Goal: Transaction & Acquisition: Purchase product/service

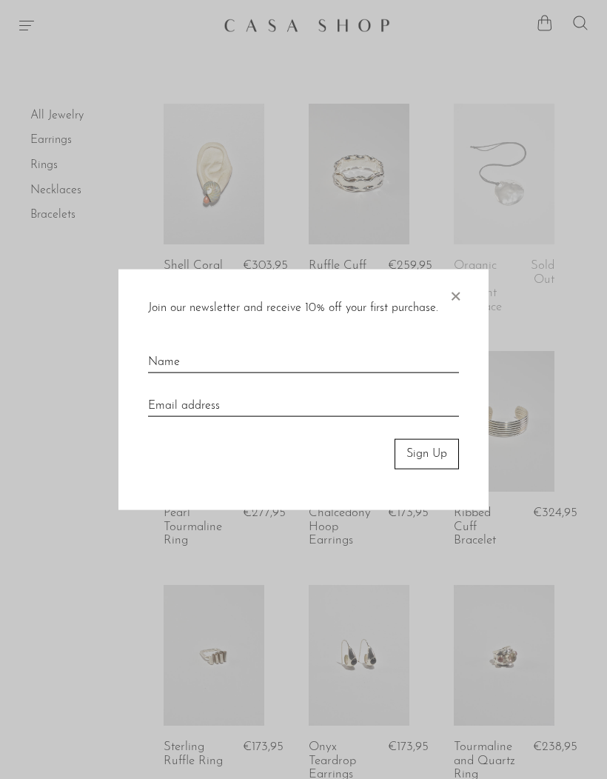
click at [163, 362] on input "text" at bounding box center [303, 356] width 311 height 33
type input "diesel"
click at [193, 401] on input "email" at bounding box center [303, 400] width 311 height 33
type input "thelittleunicornofficial@gmail.com"
click at [429, 458] on button "Sign Up" at bounding box center [426, 454] width 64 height 30
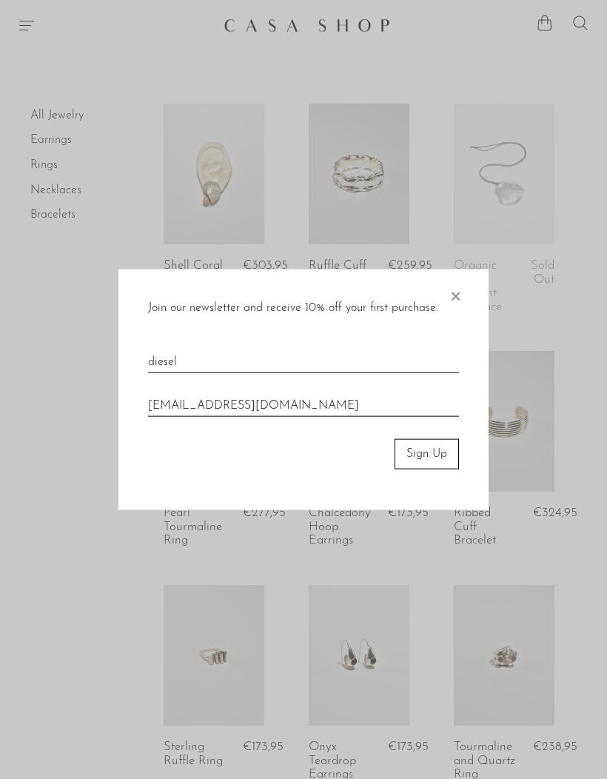
click at [423, 459] on button "Sign Up" at bounding box center [426, 454] width 64 height 30
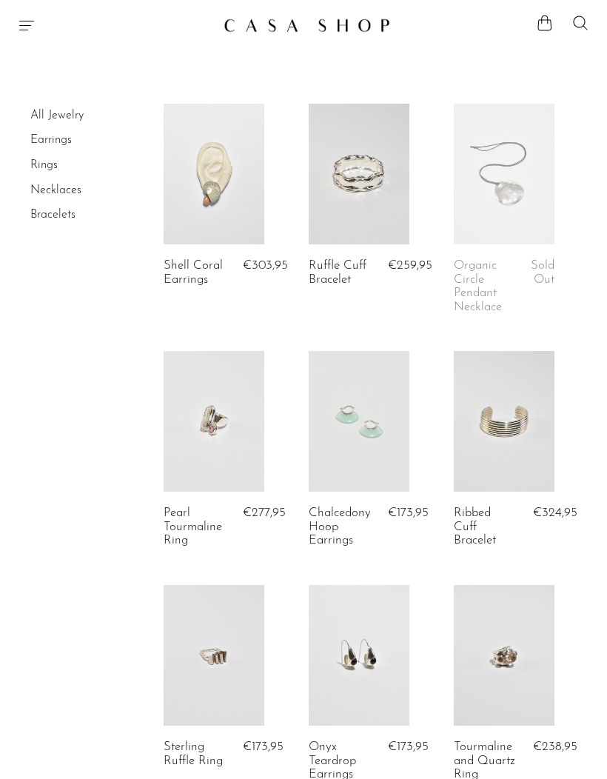
click at [409, 379] on link at bounding box center [359, 421] width 101 height 141
click at [378, 391] on link at bounding box center [359, 421] width 101 height 141
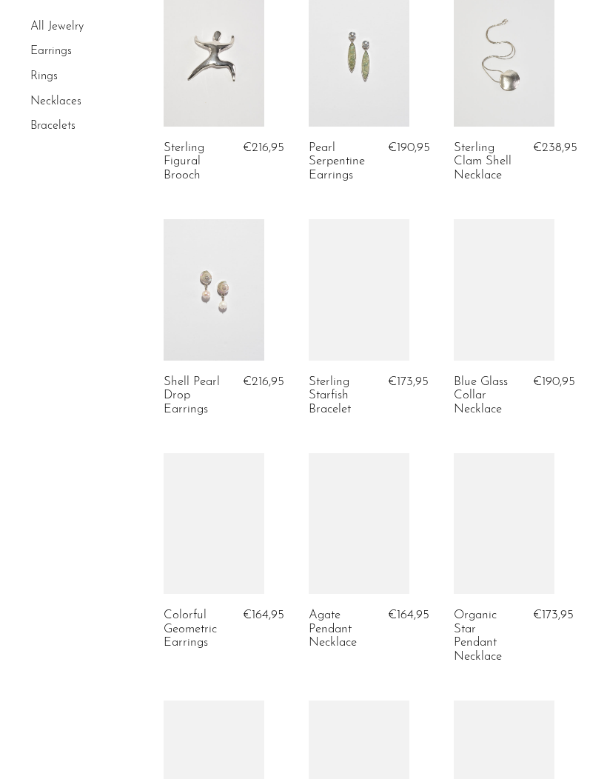
scroll to position [833, 0]
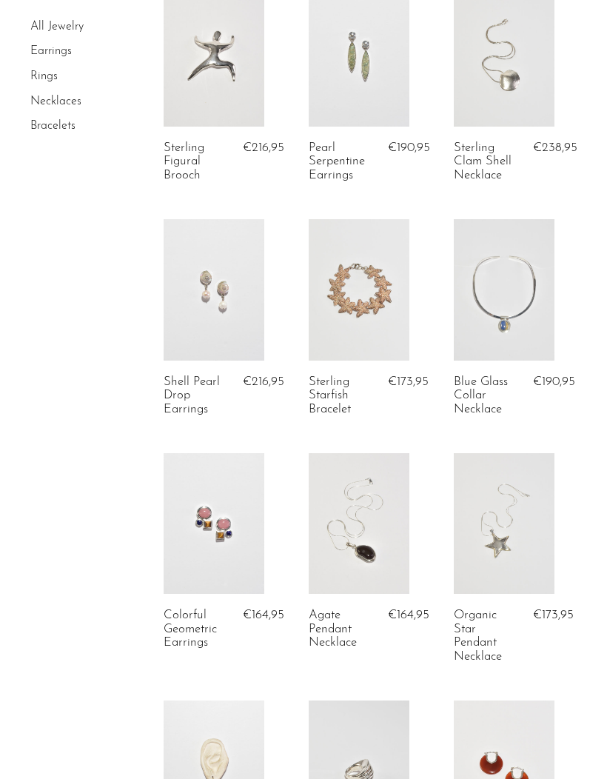
click at [494, 281] on link at bounding box center [504, 289] width 101 height 141
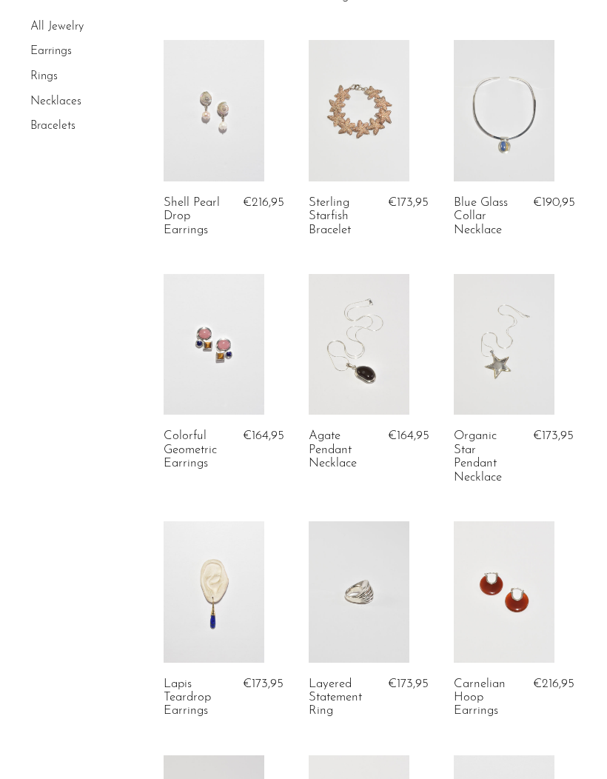
scroll to position [1013, 0]
click at [30, 70] on link "Rings" at bounding box center [43, 76] width 27 height 12
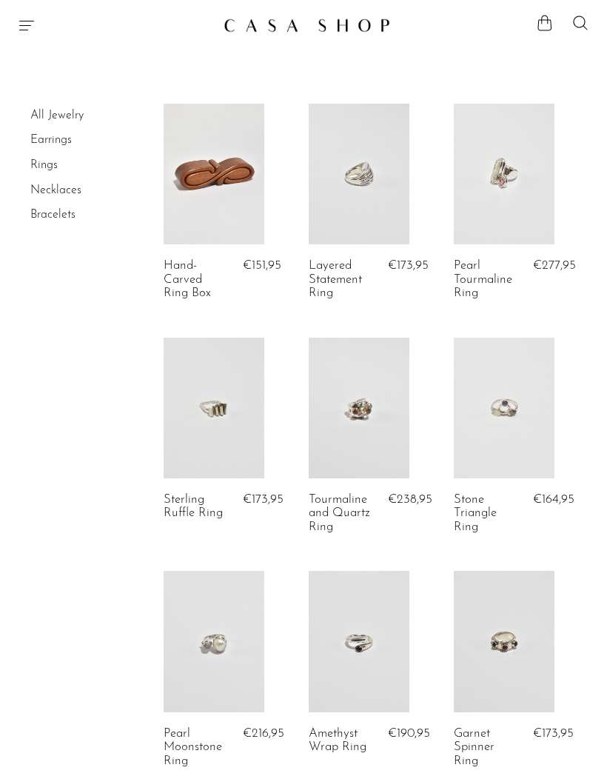
click at [184, 157] on link at bounding box center [214, 174] width 101 height 141
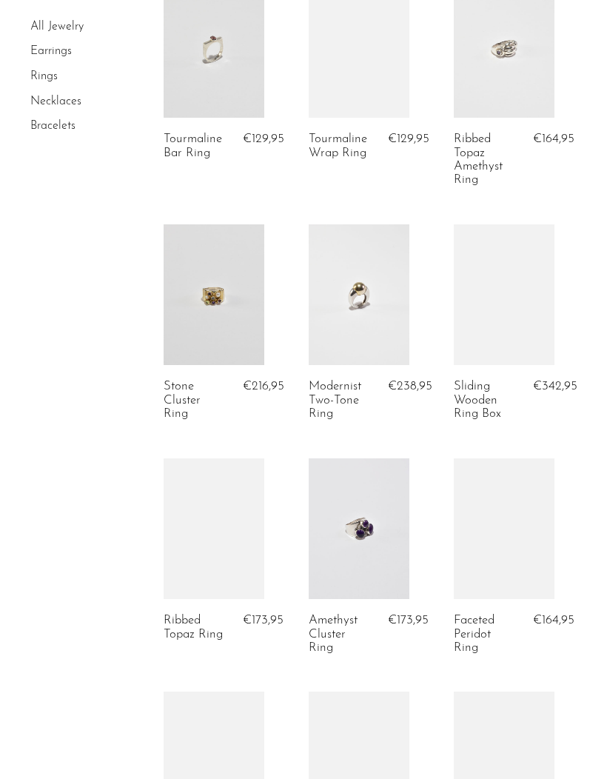
scroll to position [1545, 0]
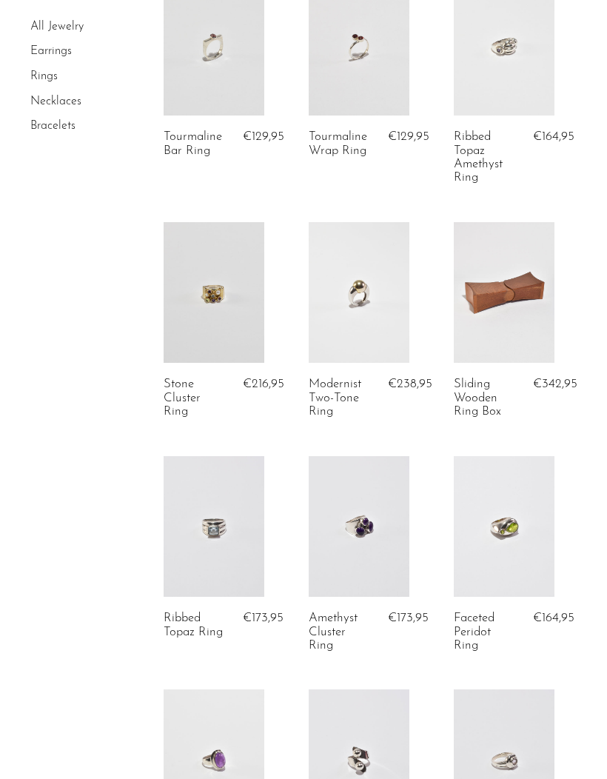
click at [481, 298] on link at bounding box center [504, 292] width 101 height 141
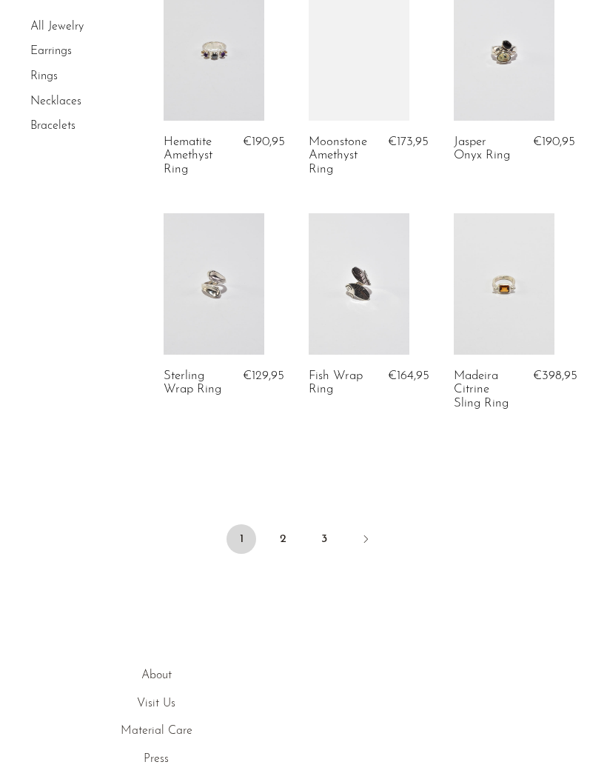
scroll to position [2563, 0]
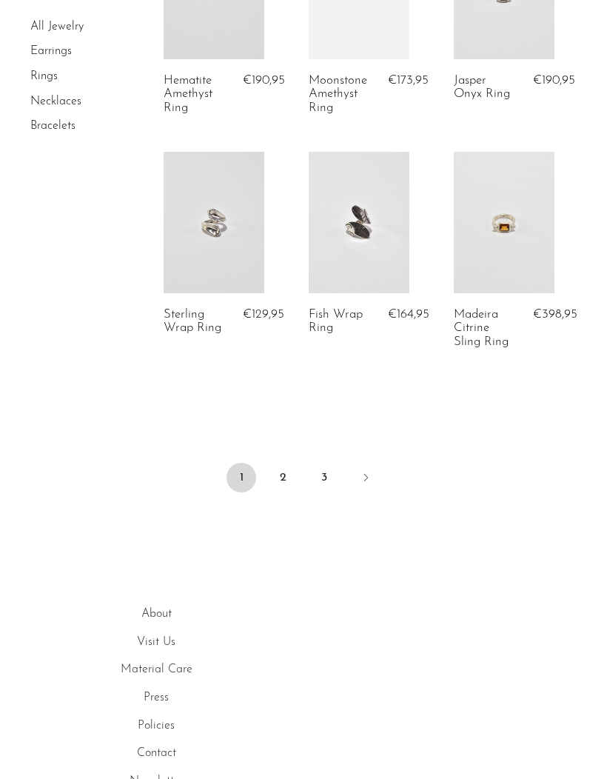
click at [285, 491] on link "2" at bounding box center [283, 478] width 30 height 30
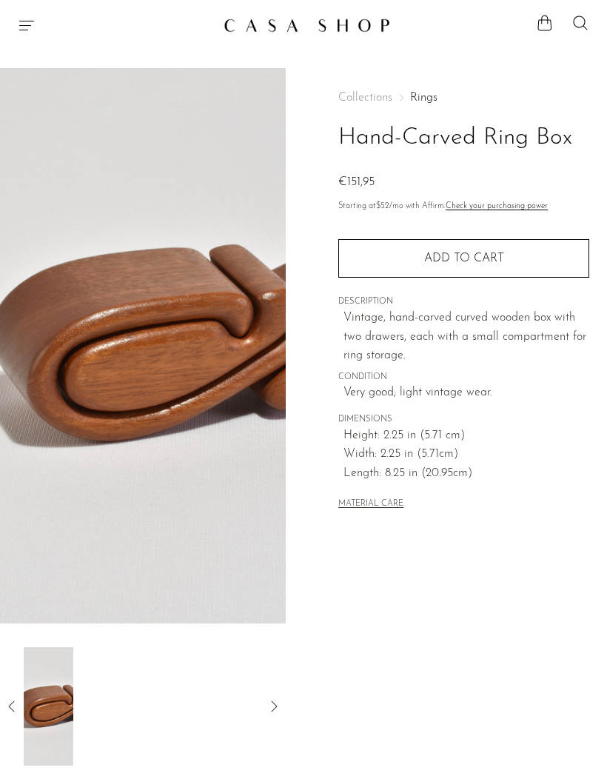
click at [26, 696] on img at bounding box center [49, 706] width 50 height 118
click at [16, 698] on icon at bounding box center [12, 706] width 18 height 18
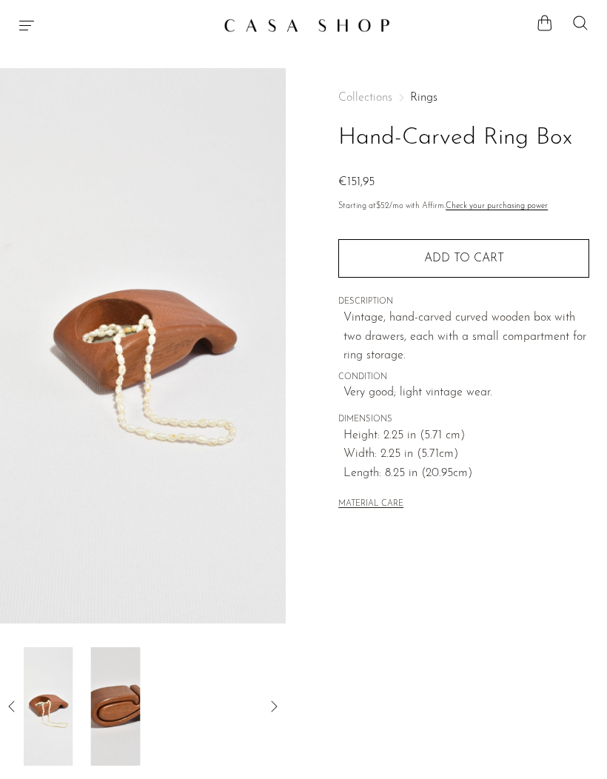
click at [21, 699] on icon at bounding box center [12, 706] width 18 height 18
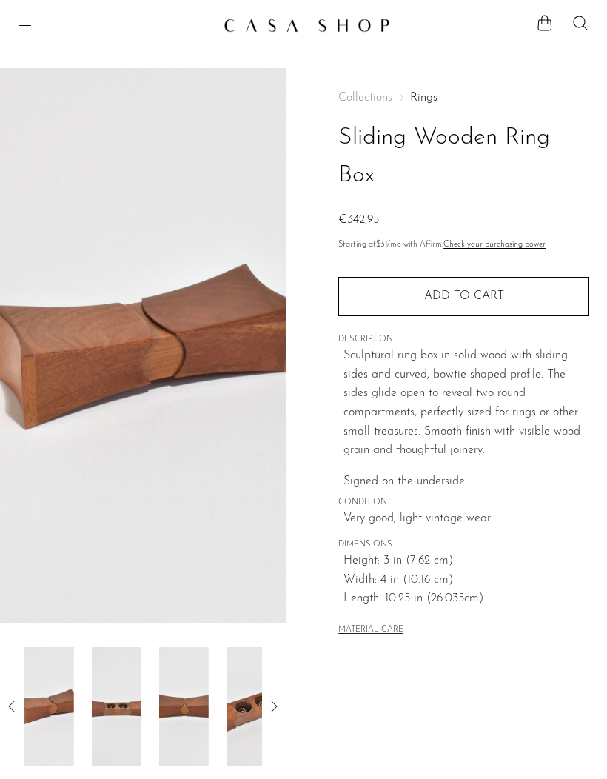
click at [47, 688] on img at bounding box center [49, 706] width 50 height 118
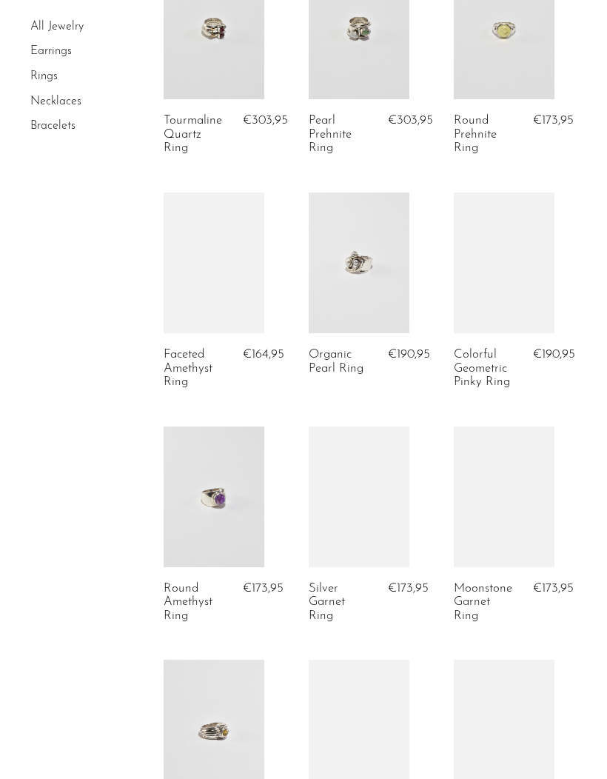
scroll to position [846, 0]
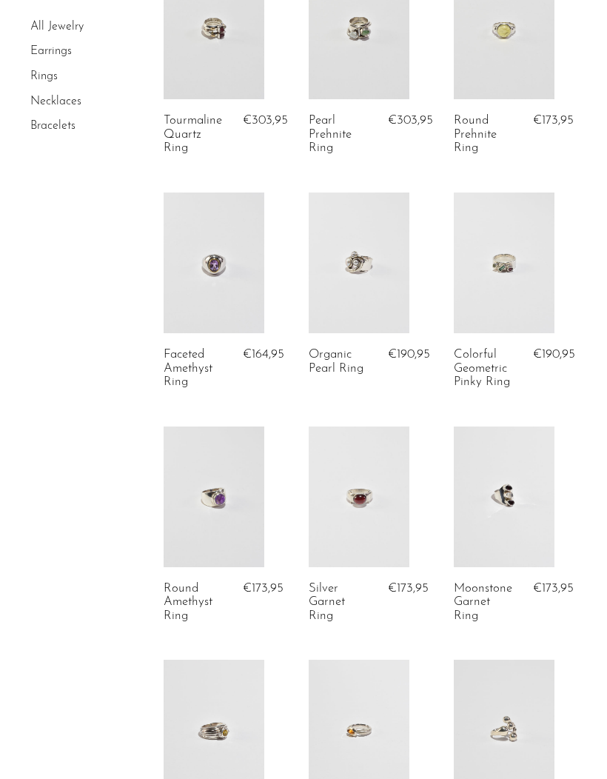
click at [551, 77] on link at bounding box center [504, 29] width 101 height 141
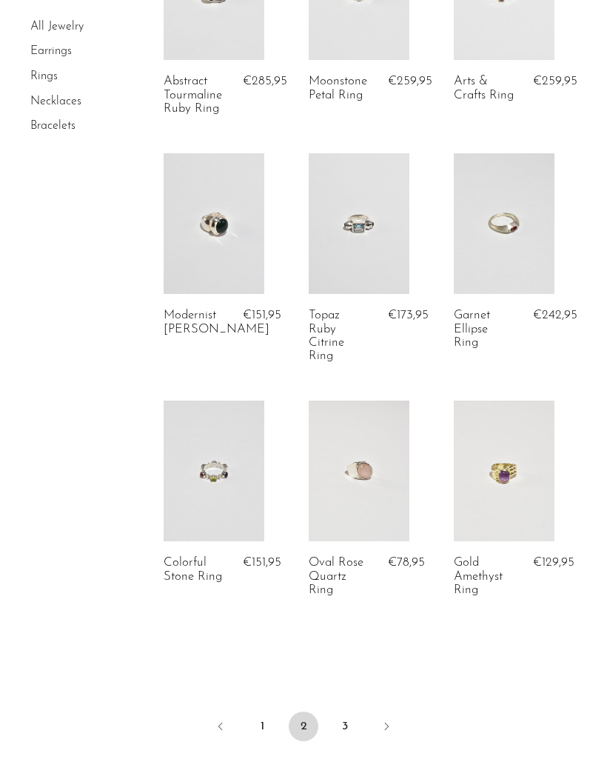
scroll to position [2356, 0]
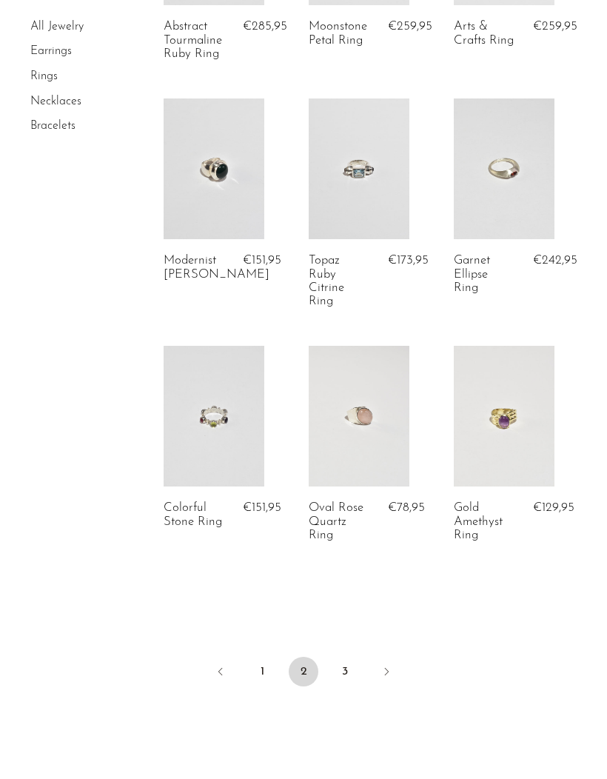
click at [389, 377] on link at bounding box center [359, 416] width 101 height 141
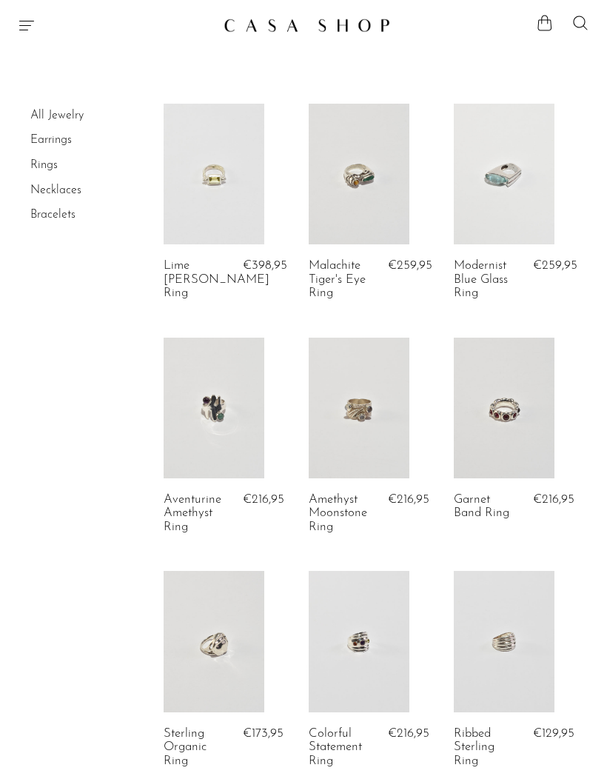
scroll to position [2416, 0]
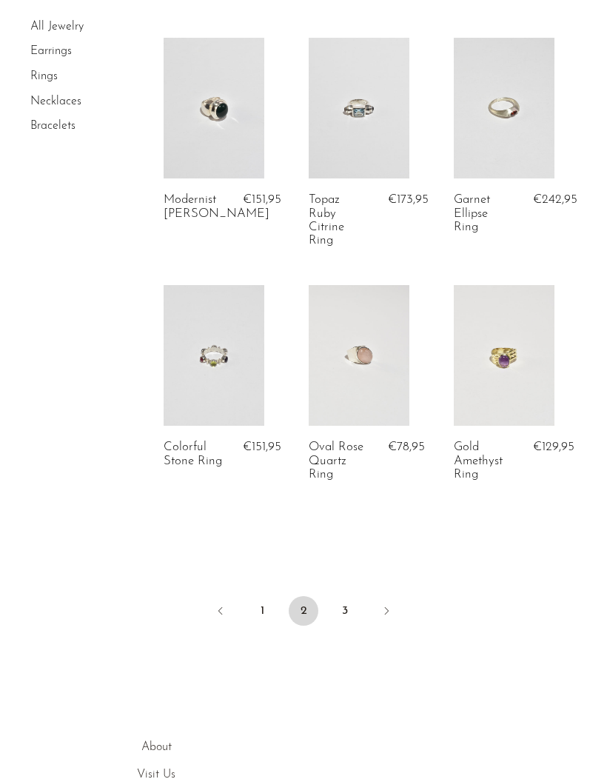
click at [379, 605] on link "Next" at bounding box center [387, 612] width 30 height 33
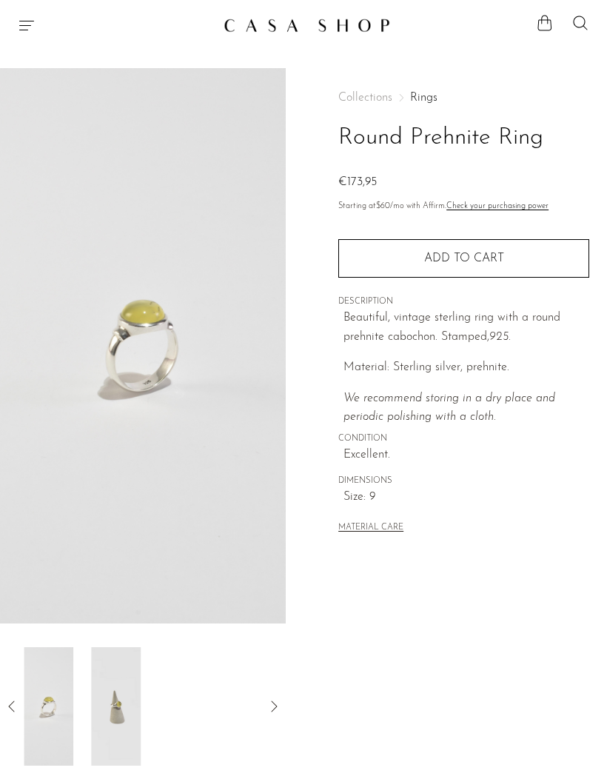
click at [169, 685] on div at bounding box center [143, 706] width 238 height 118
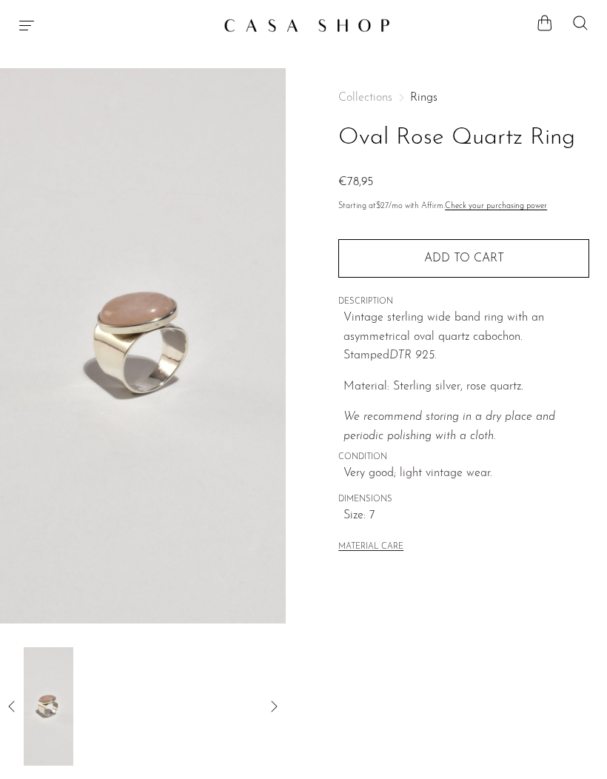
click at [188, 691] on div at bounding box center [143, 706] width 238 height 118
click at [206, 711] on div at bounding box center [143, 706] width 238 height 118
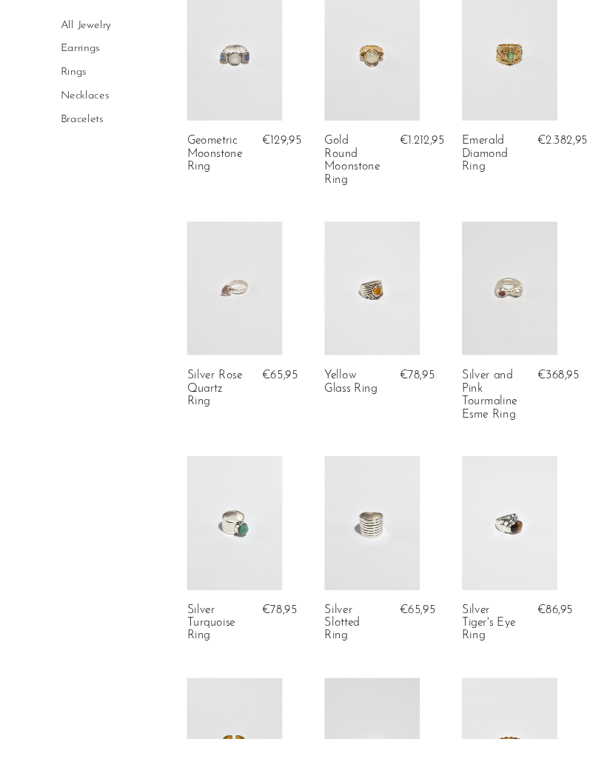
scroll to position [89, 0]
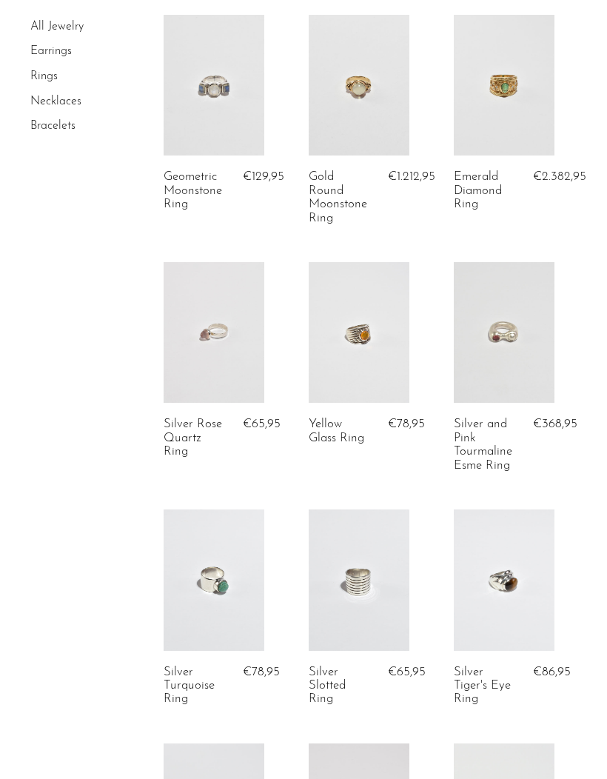
click at [366, 316] on link at bounding box center [359, 332] width 101 height 141
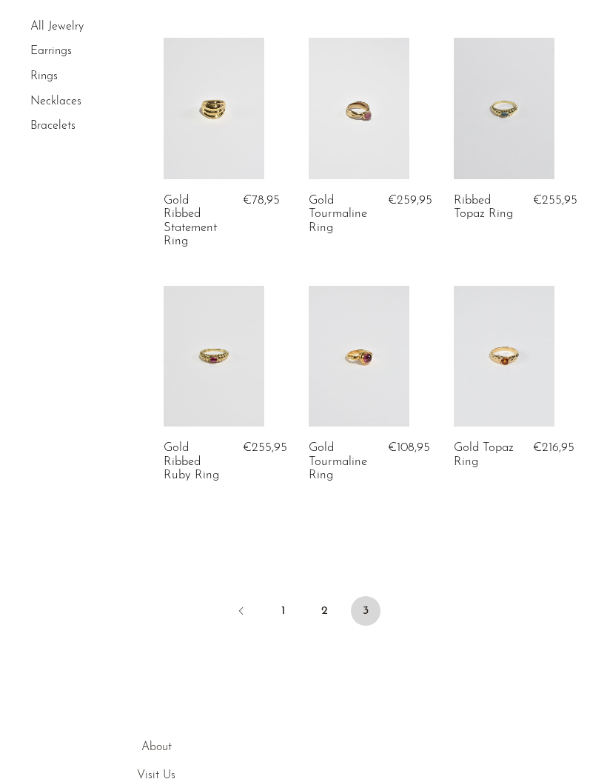
scroll to position [1813, 0]
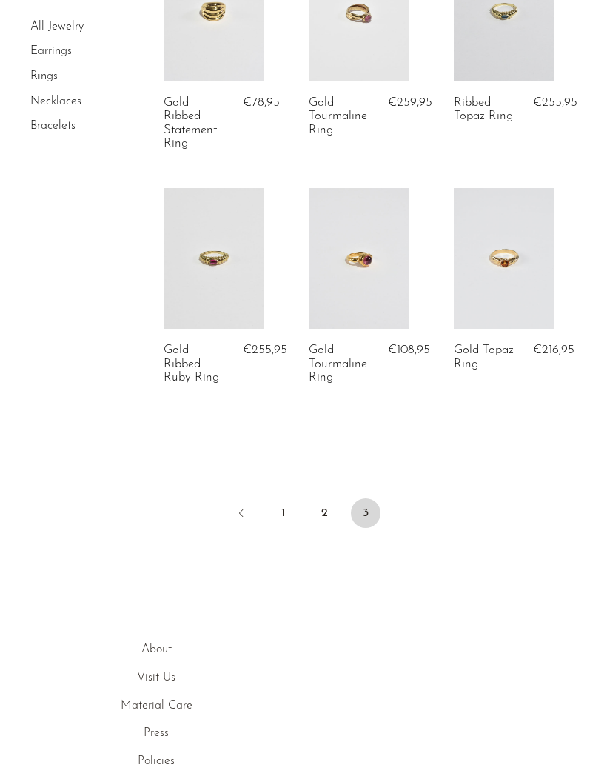
click at [274, 498] on link "1" at bounding box center [283, 513] width 30 height 30
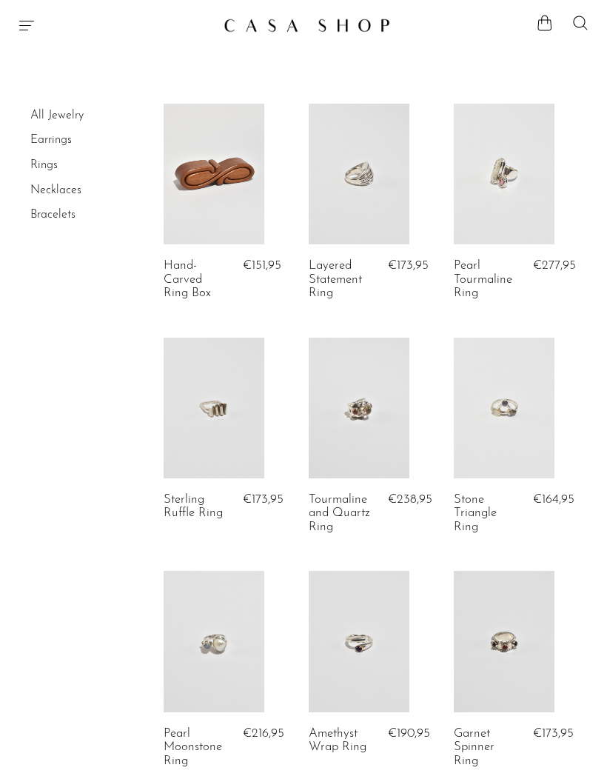
click at [30, 185] on link "Necklaces" at bounding box center [55, 190] width 51 height 12
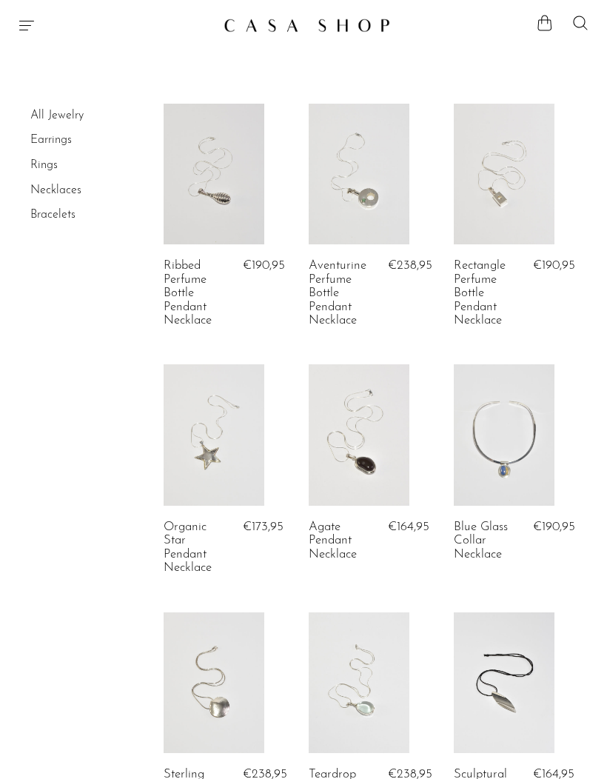
click at [21, 32] on icon "Menu" at bounding box center [27, 25] width 18 height 18
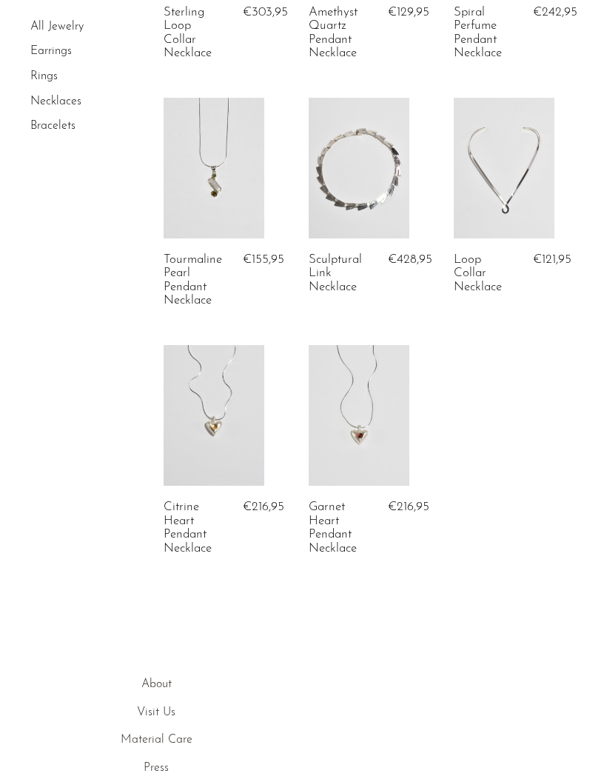
scroll to position [2260, 0]
click at [486, 185] on link at bounding box center [504, 167] width 101 height 141
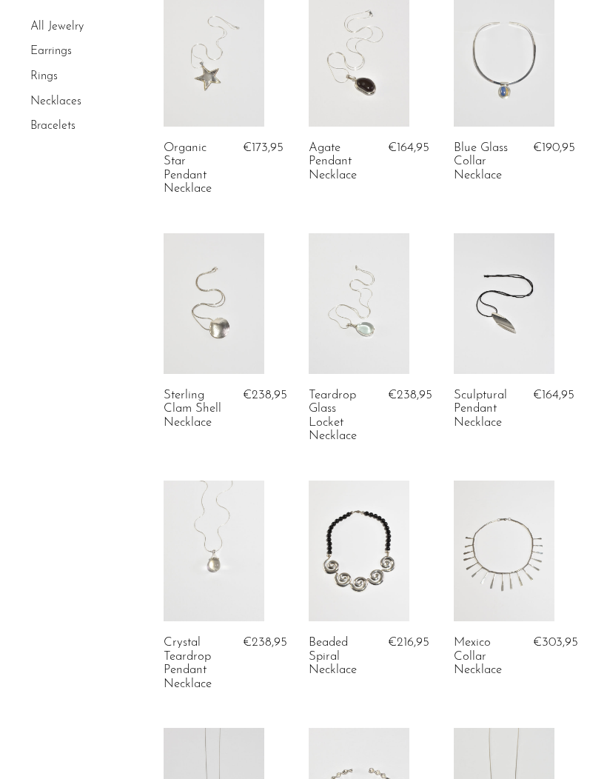
scroll to position [0, 0]
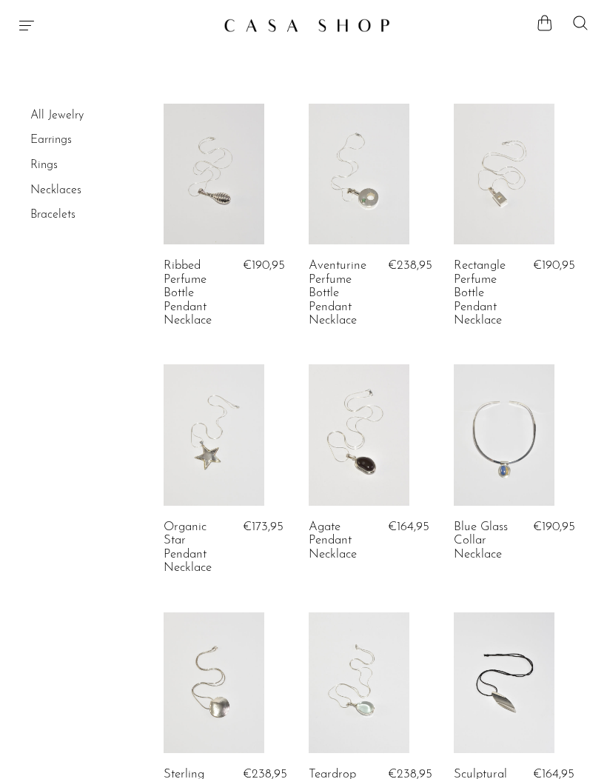
click at [19, 33] on icon "Menu" at bounding box center [27, 25] width 18 height 18
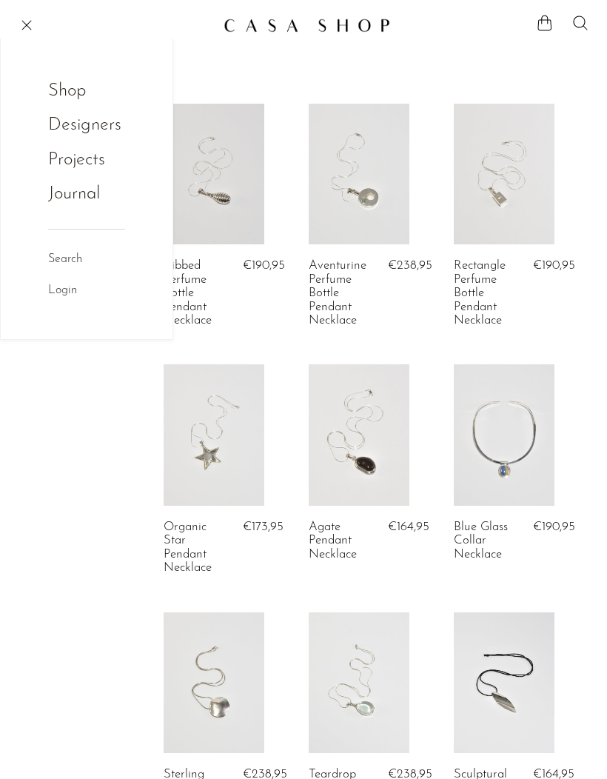
click at [57, 192] on link "Journal" at bounding box center [74, 194] width 52 height 28
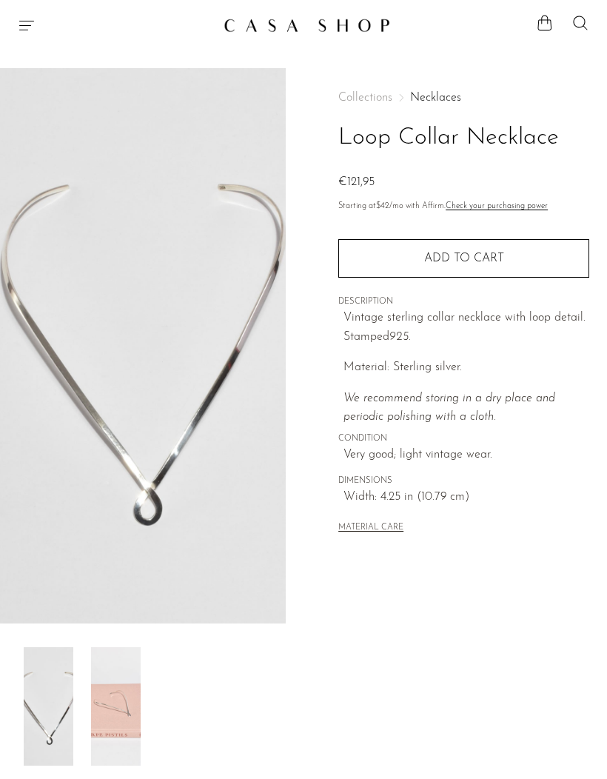
click at [121, 679] on img at bounding box center [116, 706] width 50 height 118
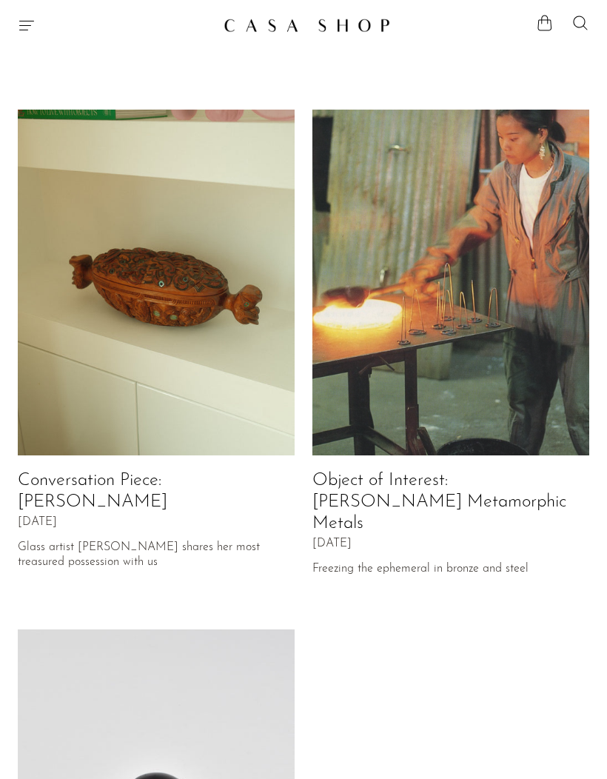
click at [452, 133] on img at bounding box center [450, 283] width 277 height 346
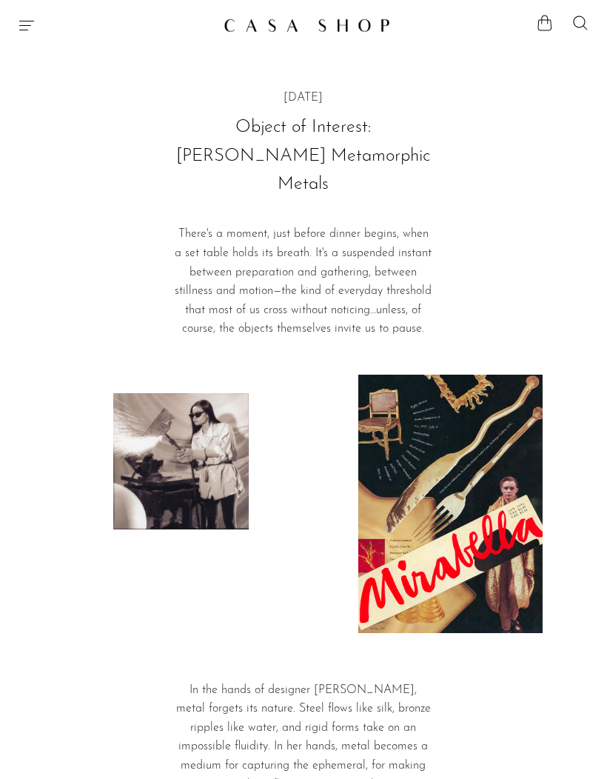
click at [21, 38] on div "Shop Featured New Arrivals Bestsellers Coming Soon Jewelry Jewelry All Earrings…" at bounding box center [303, 25] width 607 height 27
click at [26, 31] on icon "Menu" at bounding box center [27, 25] width 18 height 18
click at [42, 81] on div "Shop Featured New Arrivals Bestsellers Coming Soon Jewelry Jewelry All Earrings…" at bounding box center [87, 170] width 172 height 265
click at [63, 86] on link "Shop" at bounding box center [77, 91] width 58 height 28
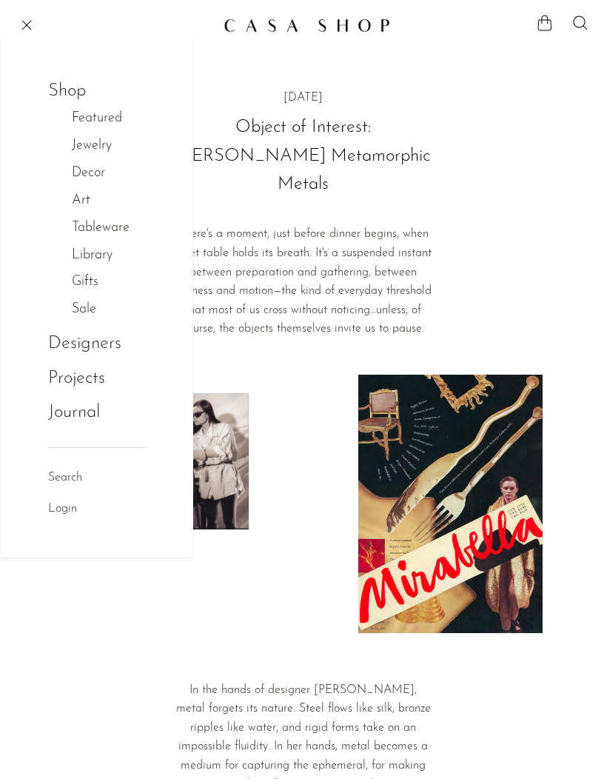
click at [77, 272] on link "Gifts" at bounding box center [93, 282] width 42 height 21
click at [112, 286] on link "Gifts" at bounding box center [93, 282] width 42 height 21
click at [84, 275] on link "Gifts" at bounding box center [93, 282] width 42 height 21
click at [83, 272] on link "Gifts" at bounding box center [93, 282] width 42 height 21
click at [79, 276] on link "Gifts" at bounding box center [93, 282] width 42 height 21
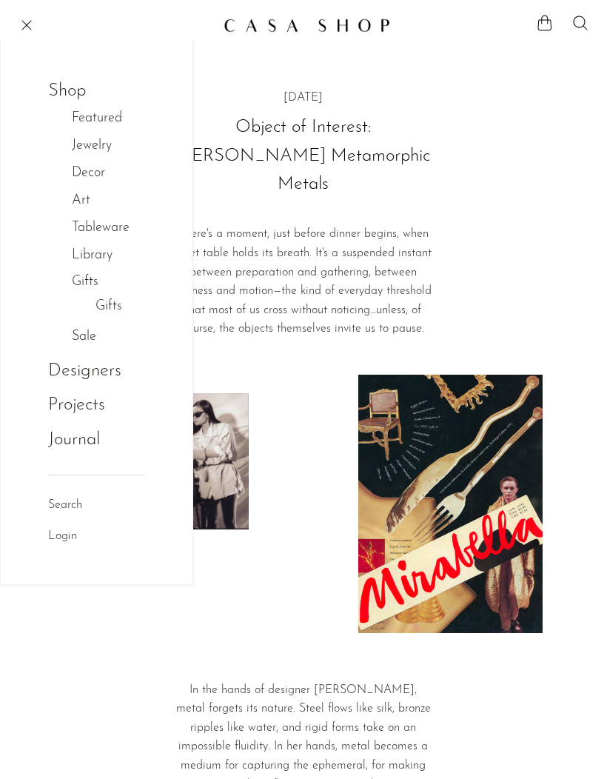
click at [110, 302] on link "Gifts" at bounding box center [108, 306] width 27 height 21
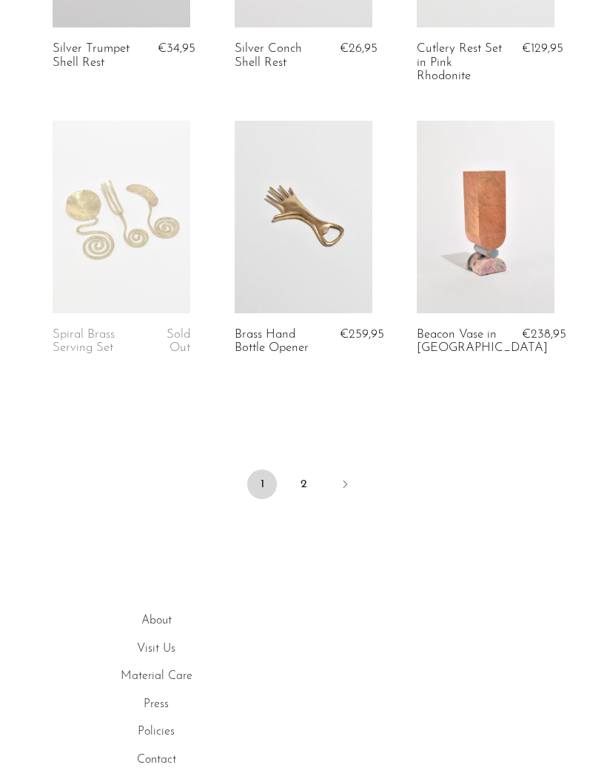
scroll to position [3055, 0]
click at [300, 482] on link "2" at bounding box center [304, 484] width 30 height 30
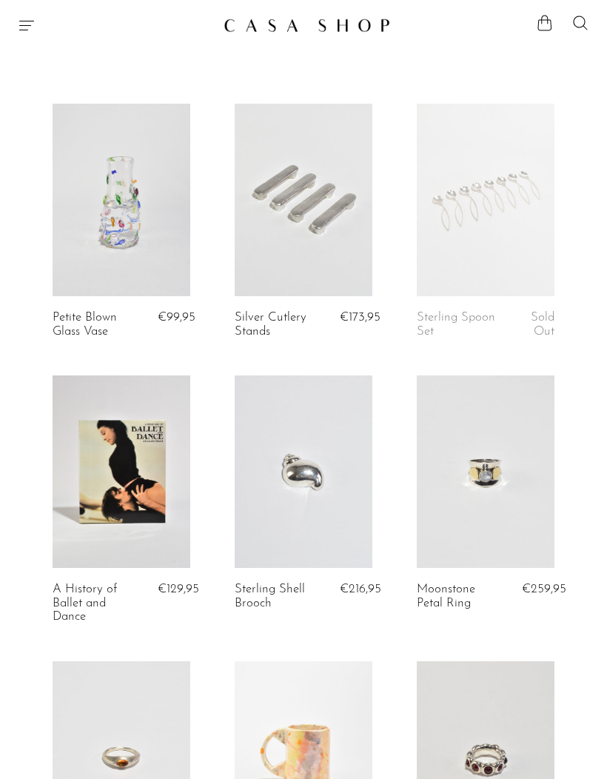
click at [27, 24] on icon "Menu" at bounding box center [27, 25] width 18 height 18
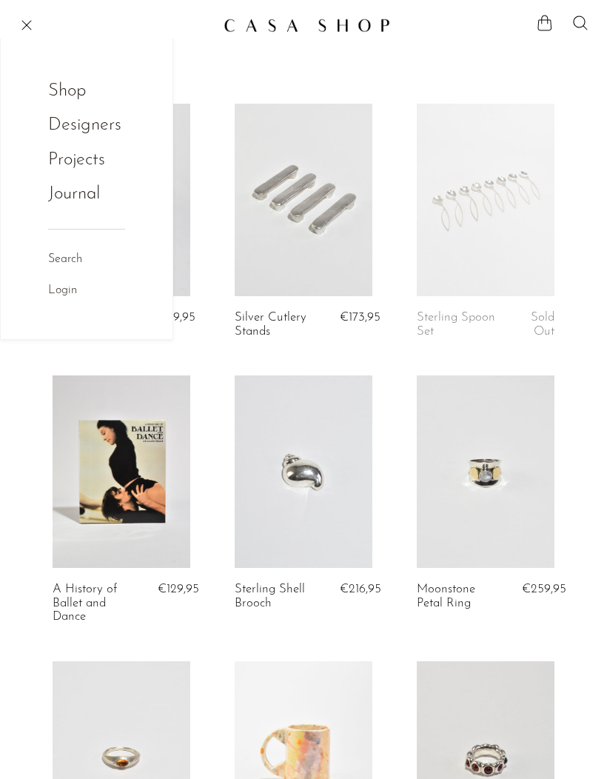
click at [50, 81] on link "Shop" at bounding box center [77, 91] width 58 height 28
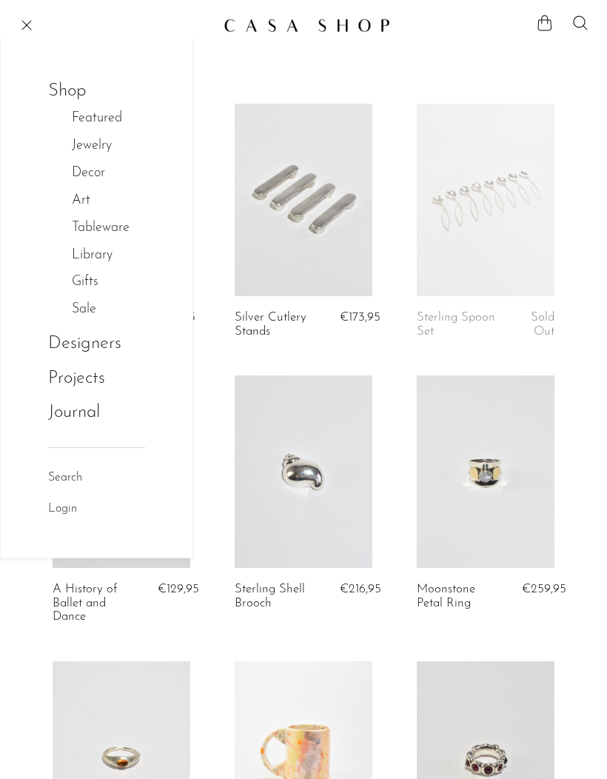
click at [81, 299] on link "Sale" at bounding box center [92, 309] width 40 height 21
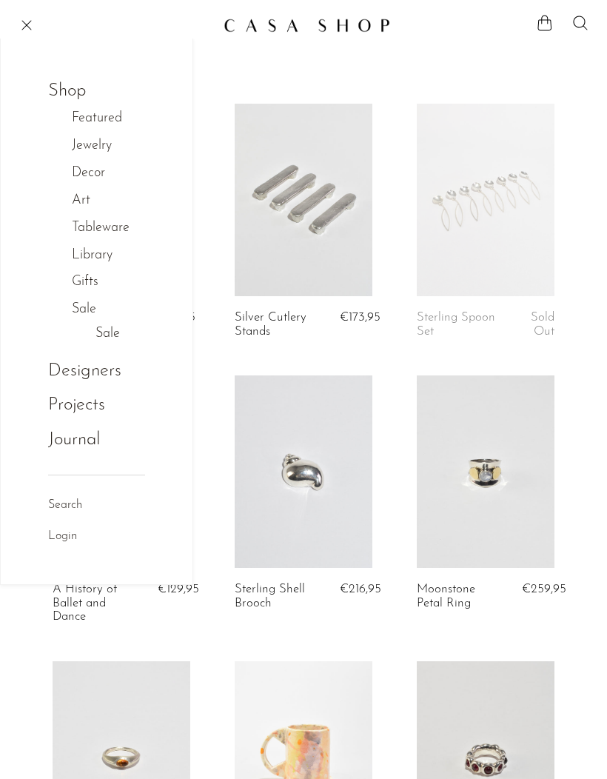
click at [111, 325] on link "Sale" at bounding box center [107, 333] width 24 height 21
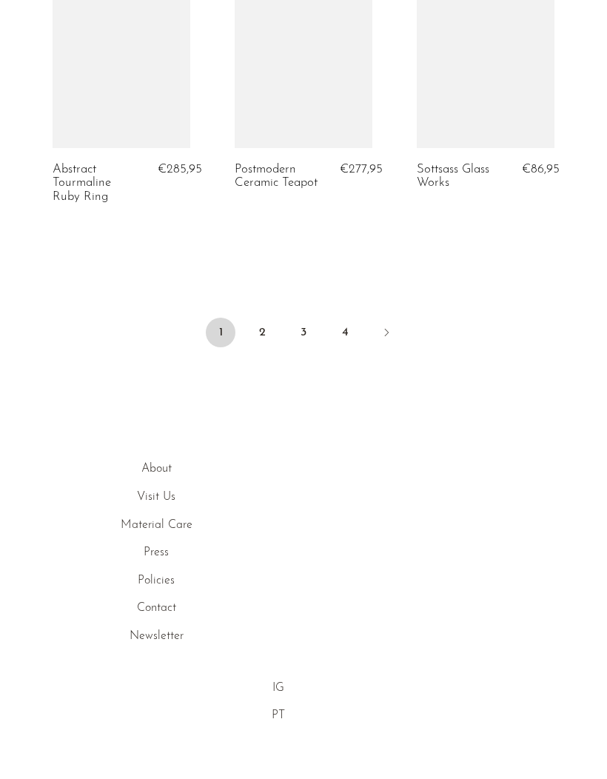
scroll to position [3237, 0]
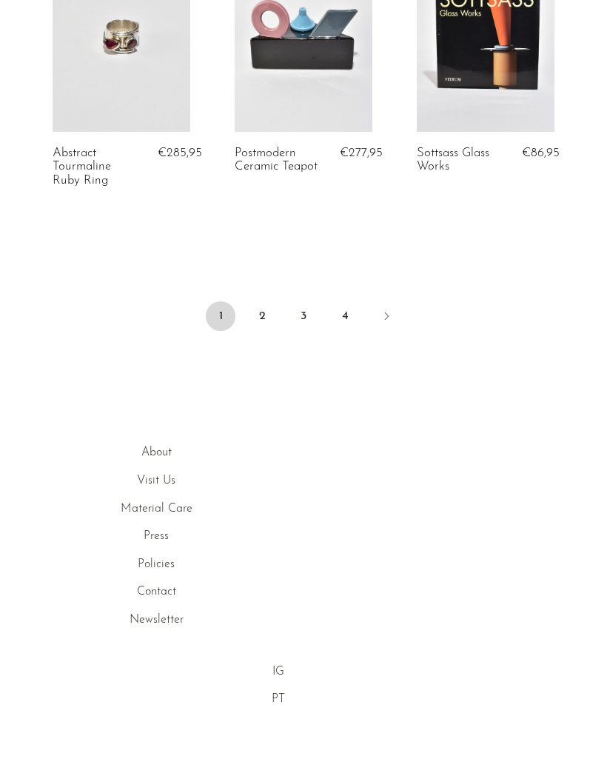
click at [255, 317] on link "2" at bounding box center [262, 316] width 30 height 30
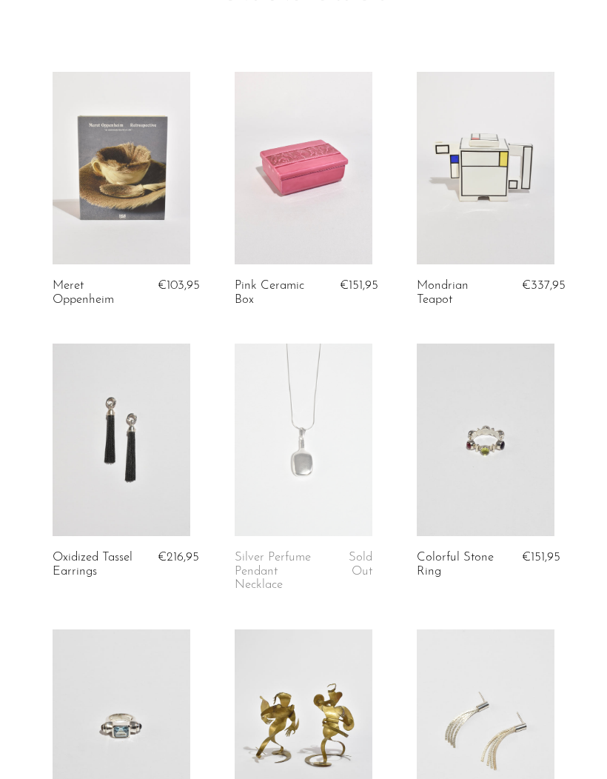
scroll to position [138, 0]
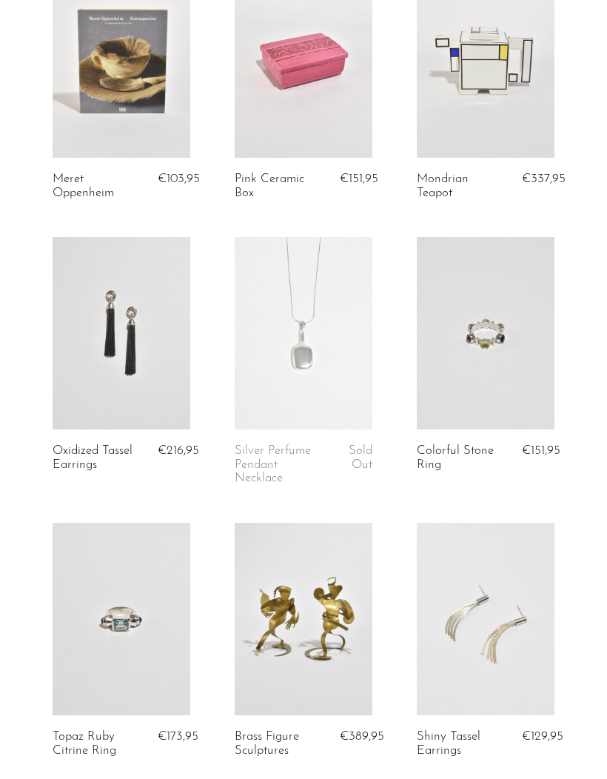
click at [258, 303] on link at bounding box center [304, 333] width 138 height 192
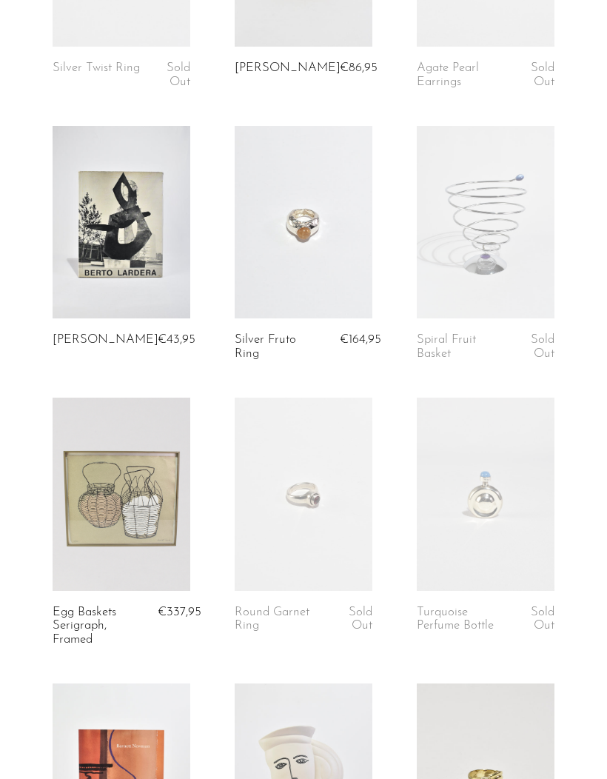
scroll to position [2020, 0]
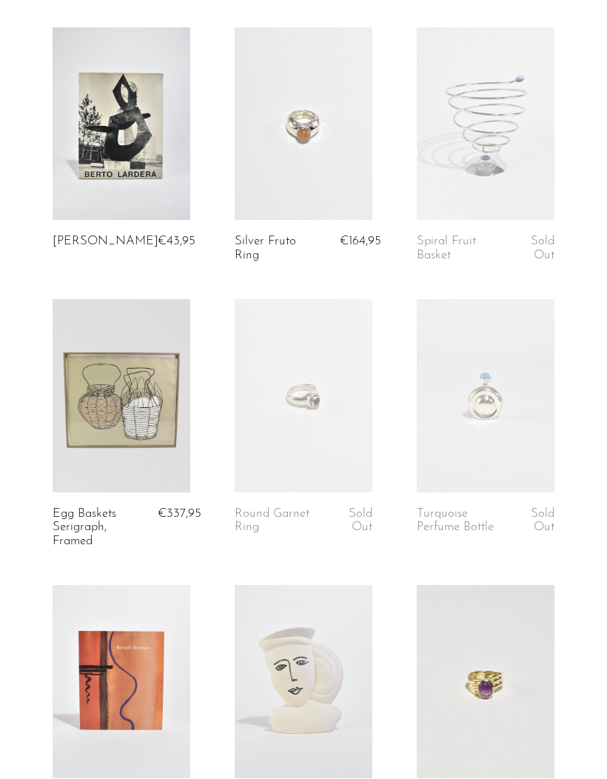
click at [293, 154] on link at bounding box center [304, 123] width 138 height 192
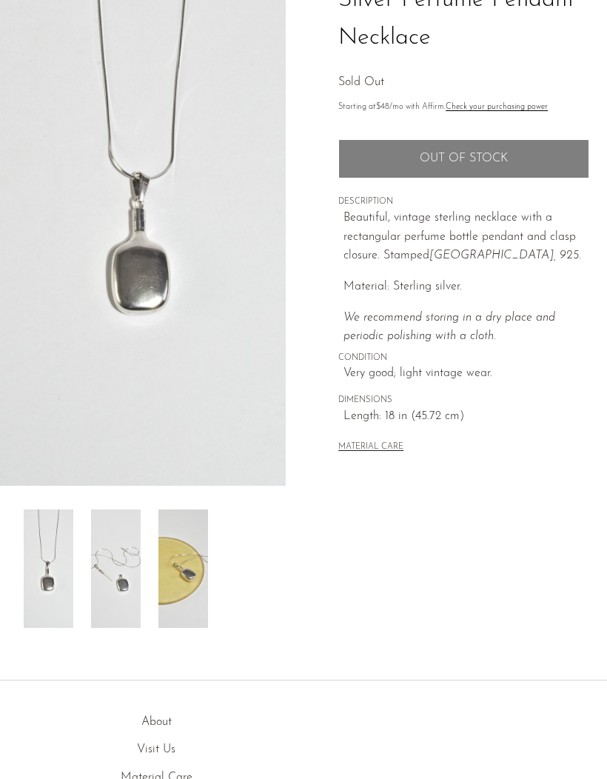
scroll to position [171, 0]
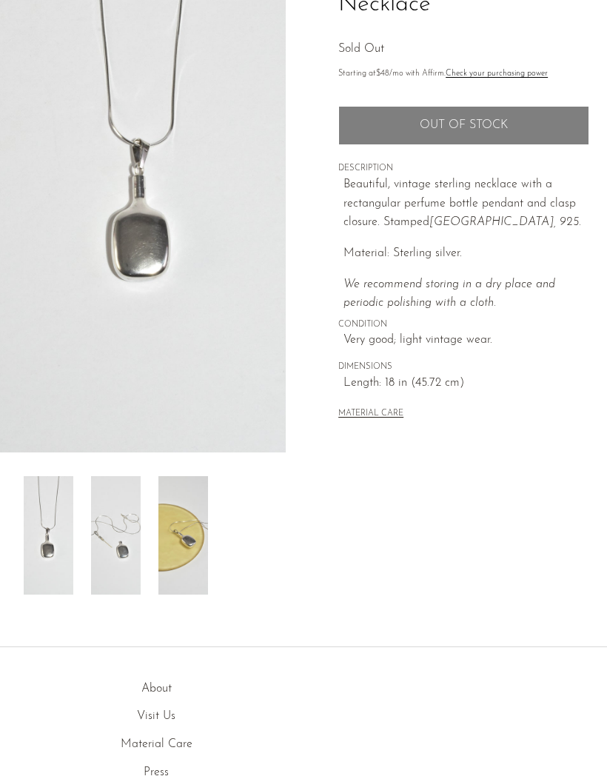
click at [115, 516] on img at bounding box center [116, 535] width 50 height 118
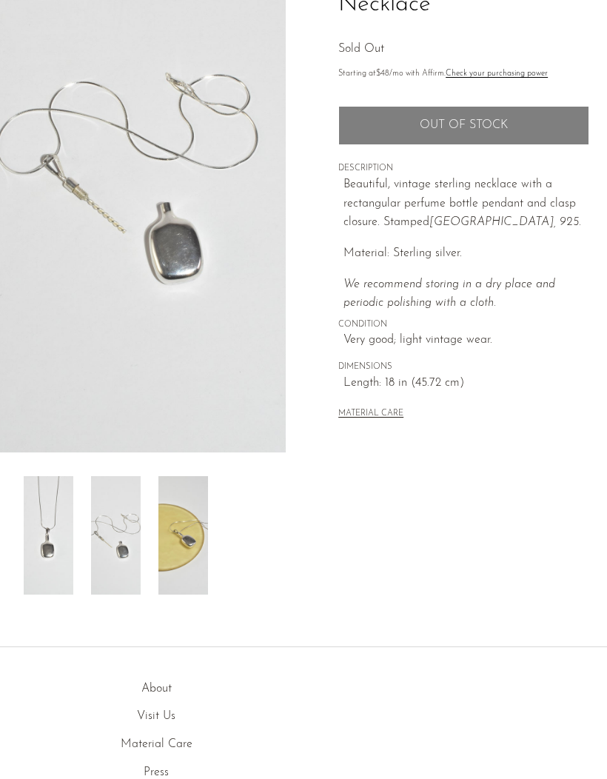
click at [193, 529] on img at bounding box center [183, 535] width 50 height 118
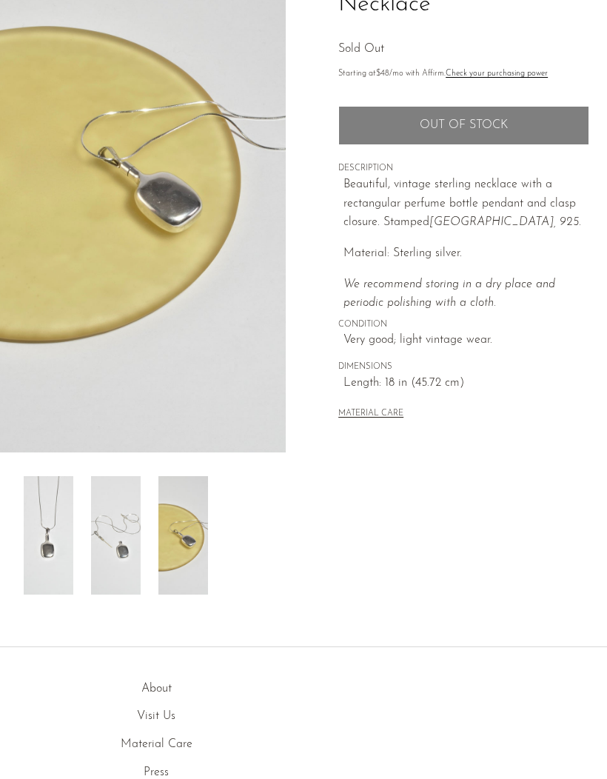
click at [48, 543] on img at bounding box center [49, 535] width 50 height 118
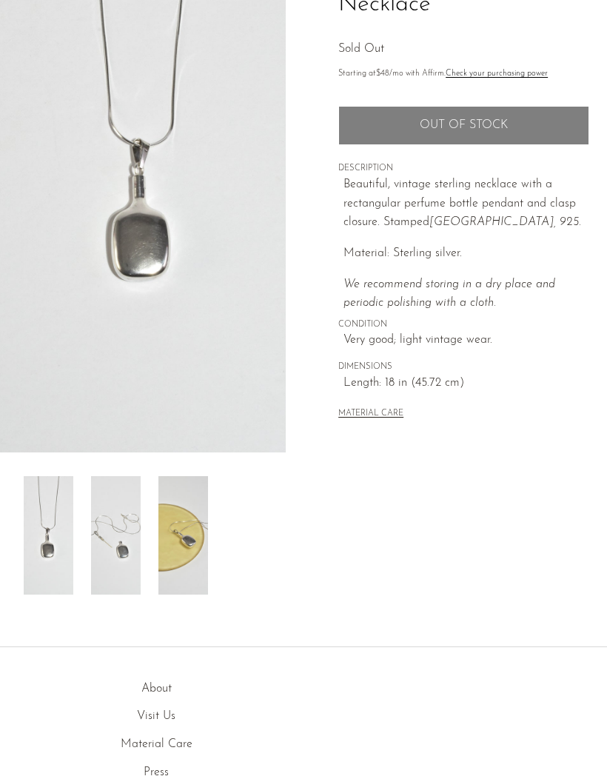
scroll to position [0, 0]
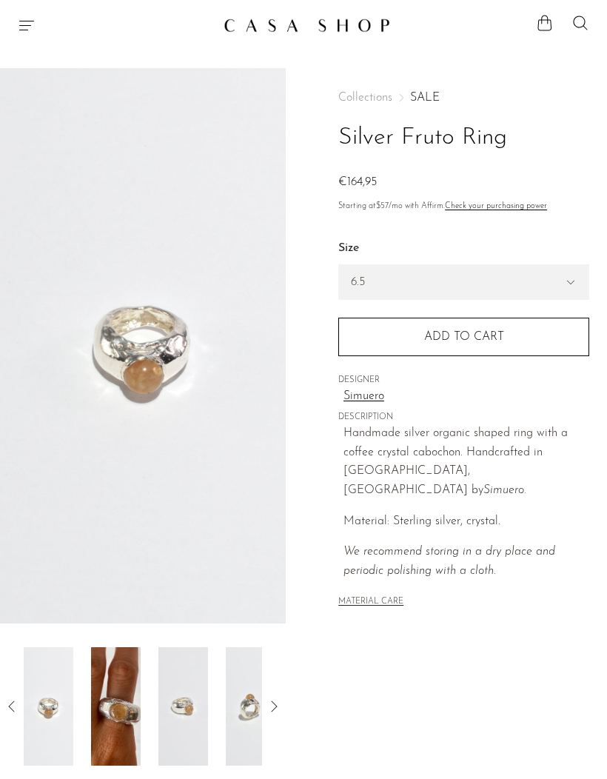
click at [432, 260] on div "Size 5.5 6.5 7" at bounding box center [463, 269] width 251 height 61
click at [451, 279] on select "5.5 6.5 7" at bounding box center [463, 282] width 249 height 34
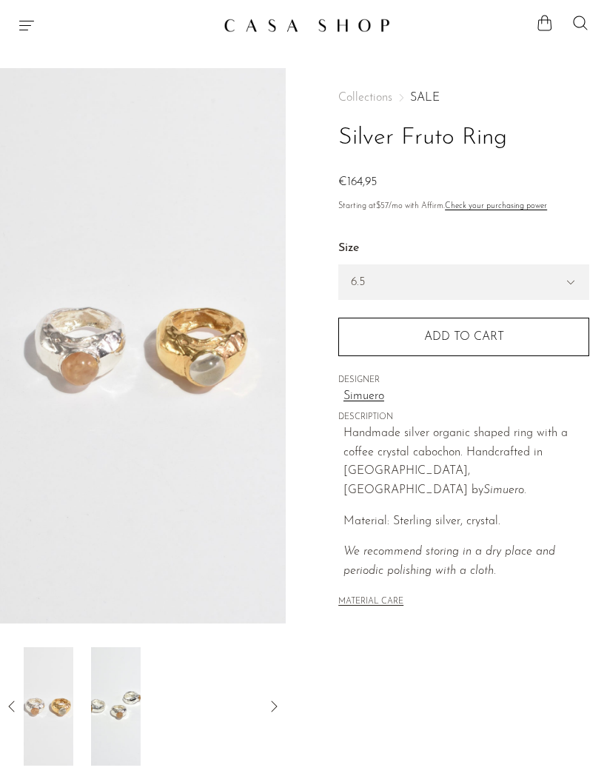
click at [150, 710] on div at bounding box center [143, 706] width 238 height 118
click at [67, 704] on img at bounding box center [49, 706] width 50 height 118
click at [41, 713] on img at bounding box center [49, 706] width 50 height 118
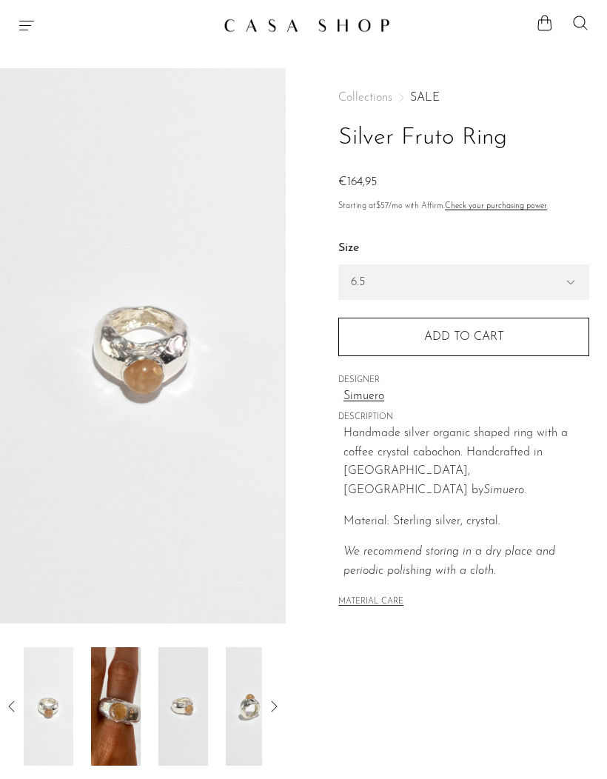
click at [19, 27] on icon "Menu" at bounding box center [27, 25] width 18 height 18
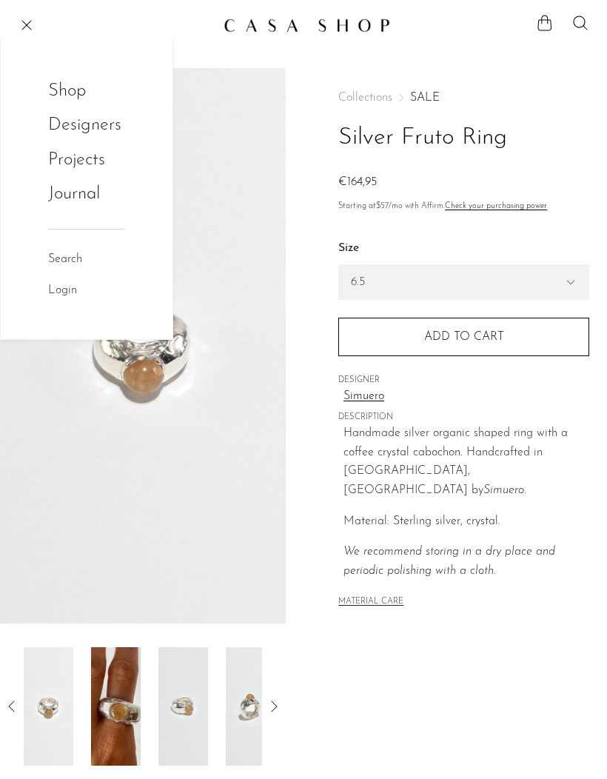
click at [53, 81] on link "Shop" at bounding box center [77, 91] width 58 height 28
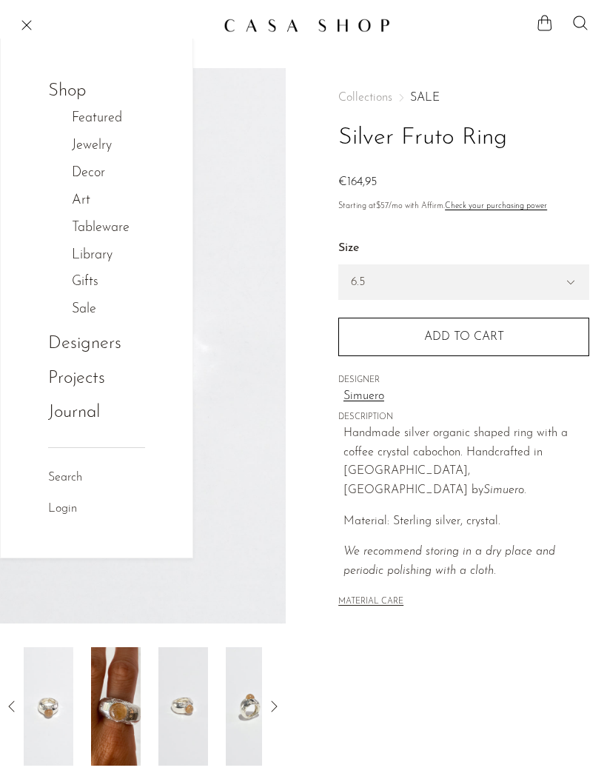
click at [79, 146] on link "Jewelry" at bounding box center [100, 145] width 56 height 21
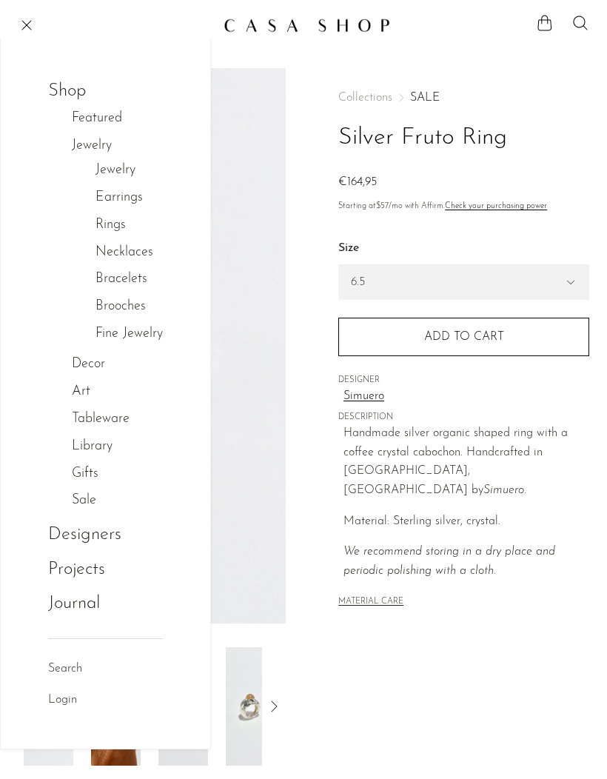
click at [97, 273] on link "Bracelets" at bounding box center [121, 279] width 52 height 21
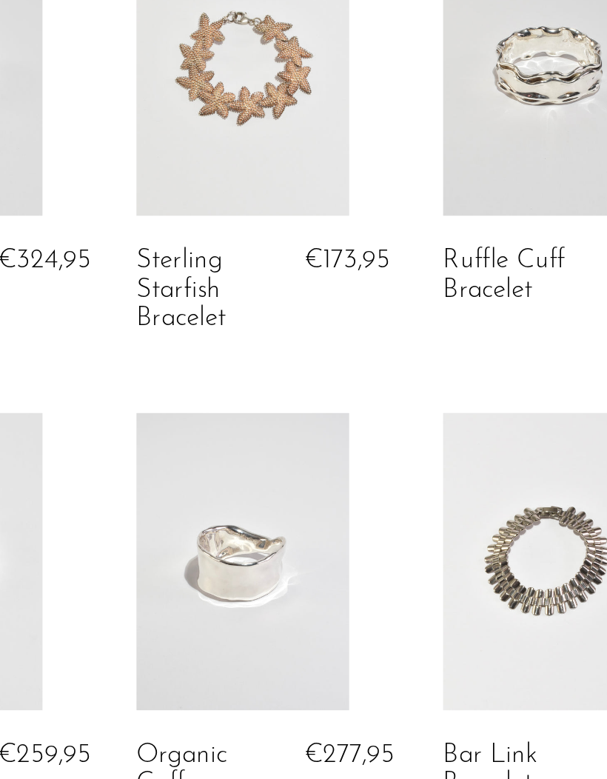
click at [309, 337] on link at bounding box center [359, 407] width 101 height 141
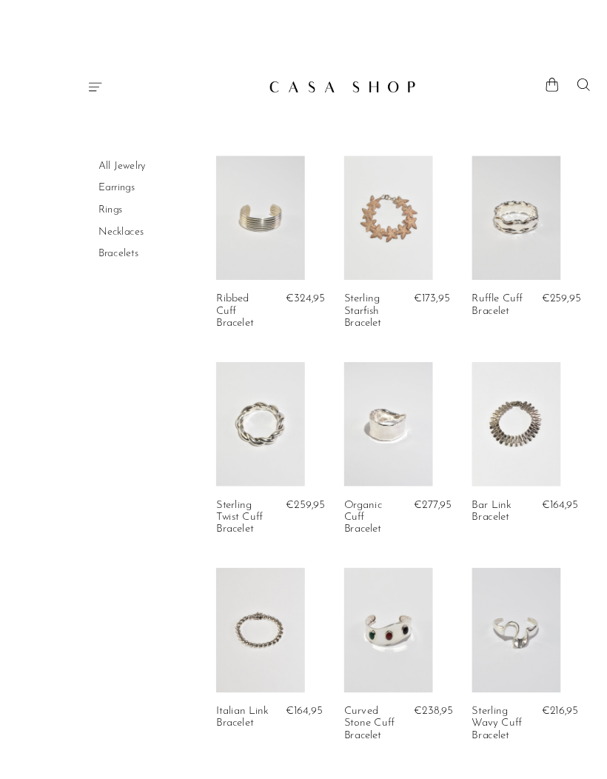
scroll to position [10, 0]
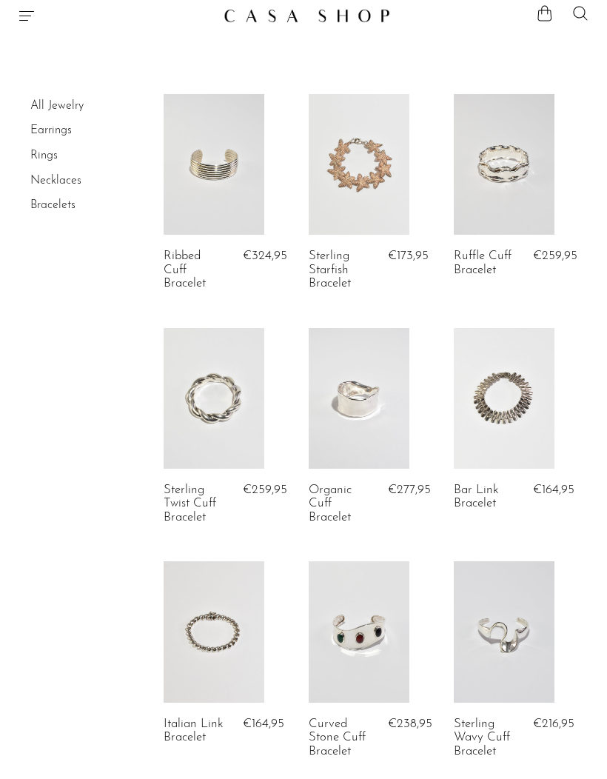
click at [234, 585] on link at bounding box center [214, 631] width 101 height 141
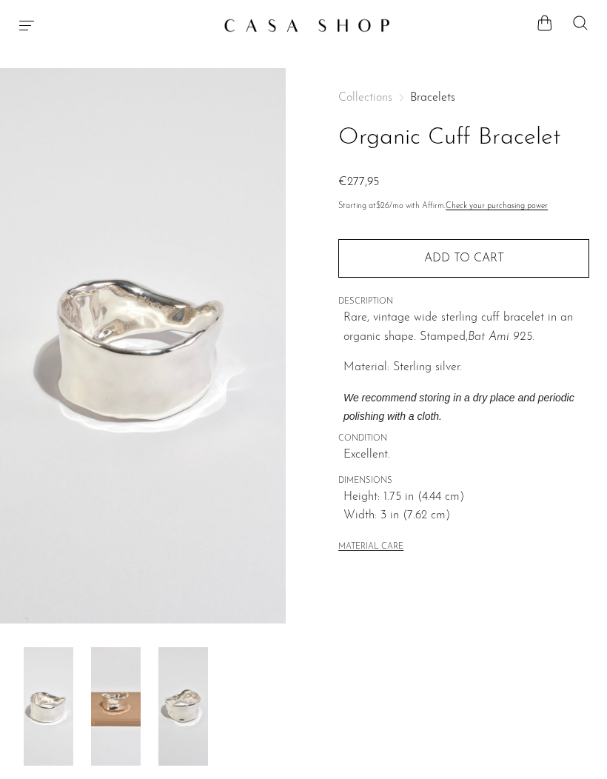
click at [140, 678] on img at bounding box center [116, 706] width 50 height 118
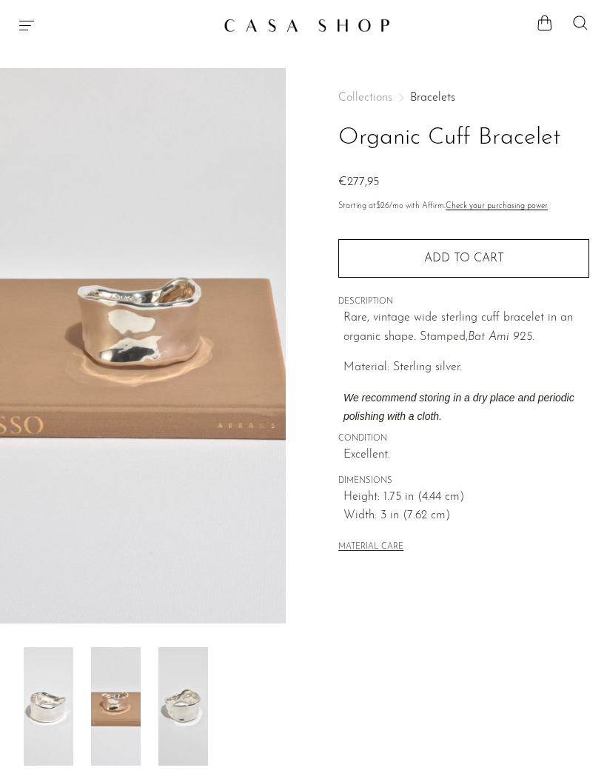
click at [206, 682] on img at bounding box center [183, 706] width 50 height 118
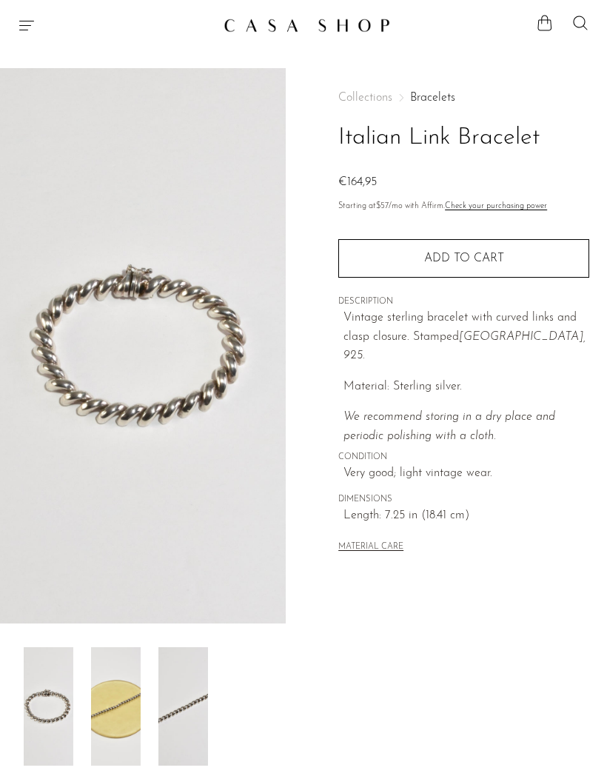
click at [138, 673] on img at bounding box center [116, 706] width 50 height 118
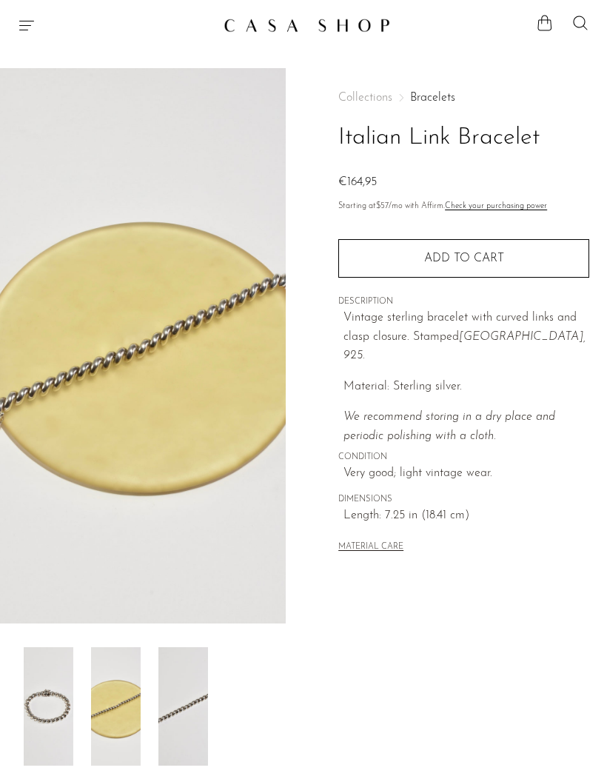
click at [197, 708] on img at bounding box center [183, 706] width 50 height 118
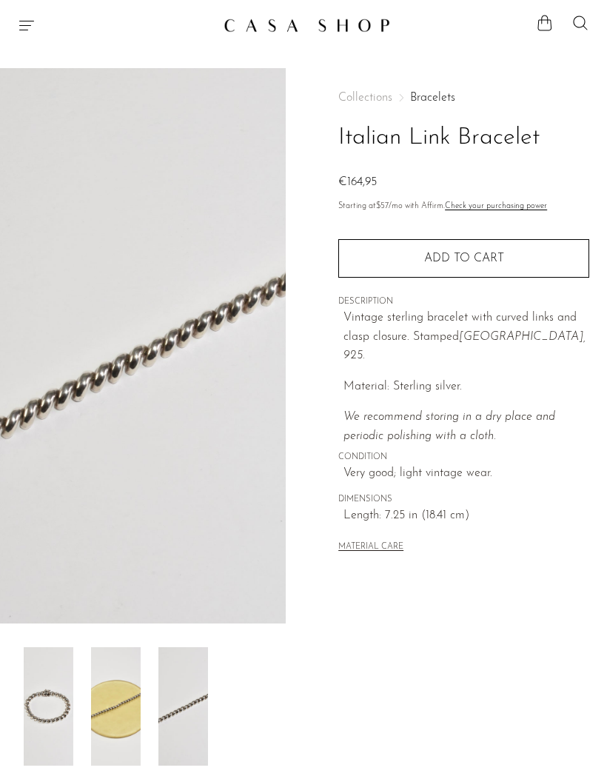
click at [61, 687] on img at bounding box center [49, 706] width 50 height 118
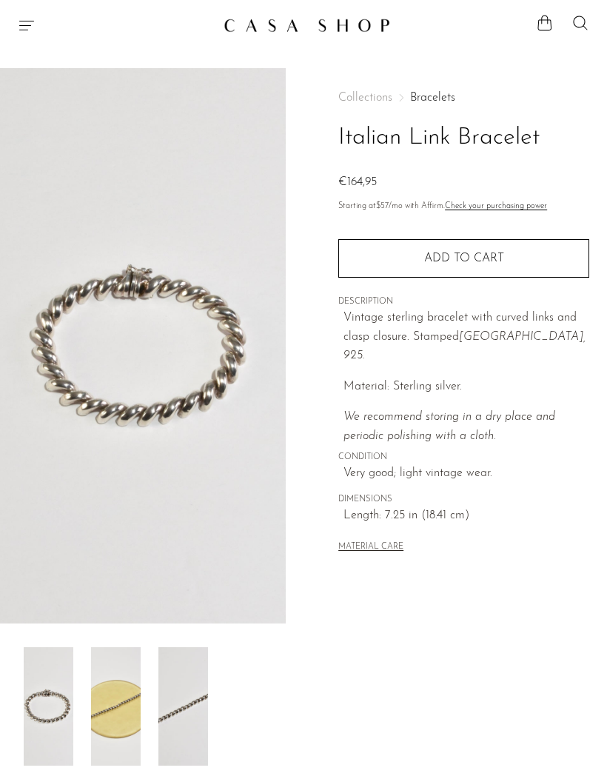
click at [13, 10] on section "Shop Featured New Arrivals Bestsellers Coming Soon Jewelry Jewelry All Earrings…" at bounding box center [303, 19] width 607 height 38
click at [22, 31] on icon "Menu" at bounding box center [27, 25] width 18 height 18
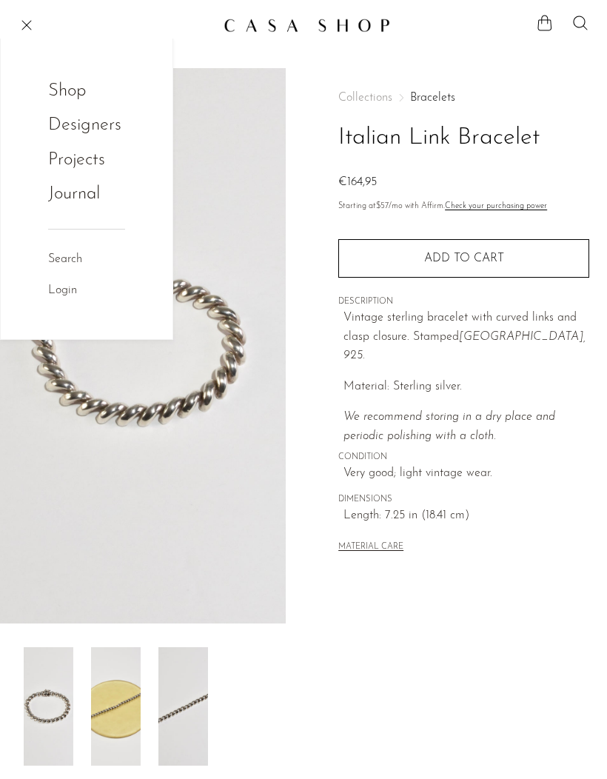
click at [45, 84] on div "Shop Featured New Arrivals Bestsellers Coming Soon Jewelry Jewelry All Earrings…" at bounding box center [87, 170] width 172 height 265
click at [79, 95] on link "Shop" at bounding box center [77, 91] width 58 height 28
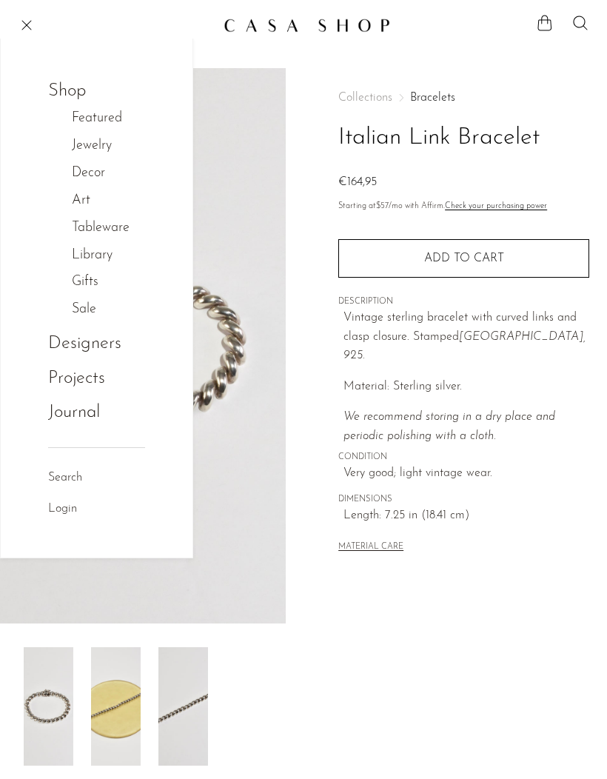
click at [78, 149] on link "Jewelry" at bounding box center [100, 145] width 56 height 21
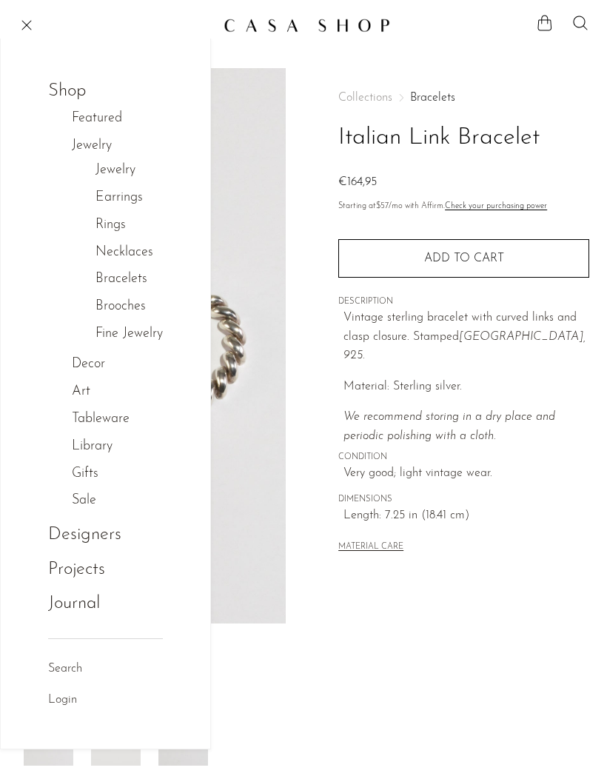
click at [105, 326] on link "Fine Jewelry" at bounding box center [128, 333] width 67 height 21
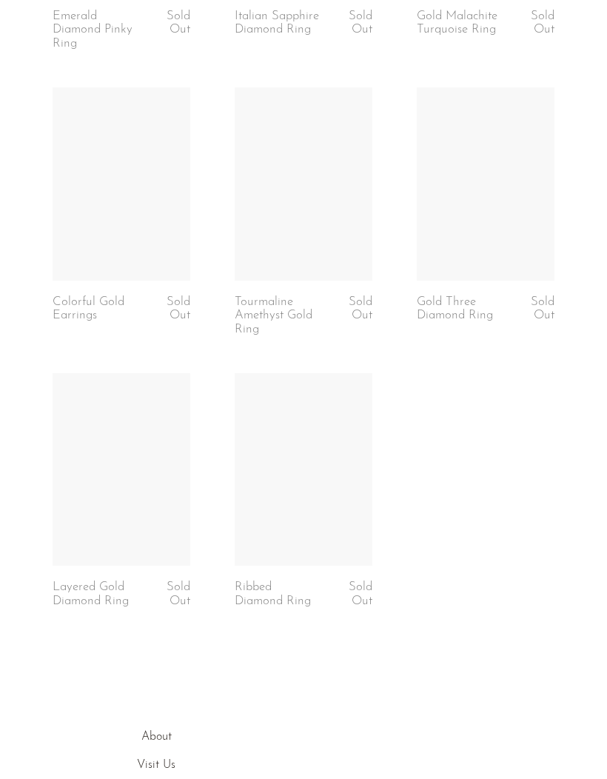
scroll to position [1713, 0]
